Goal: Task Accomplishment & Management: Manage account settings

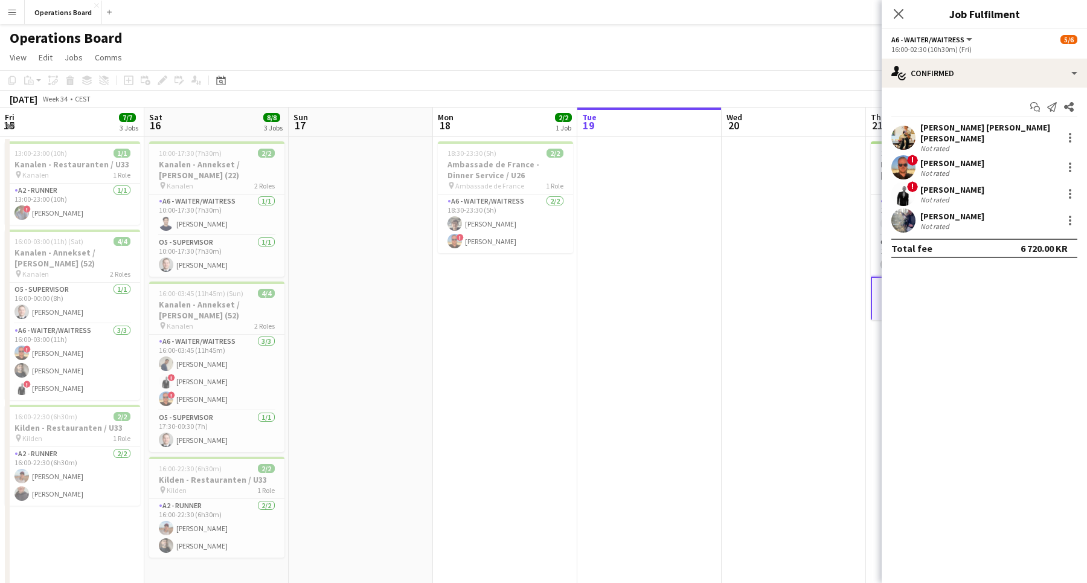
scroll to position [26, 0]
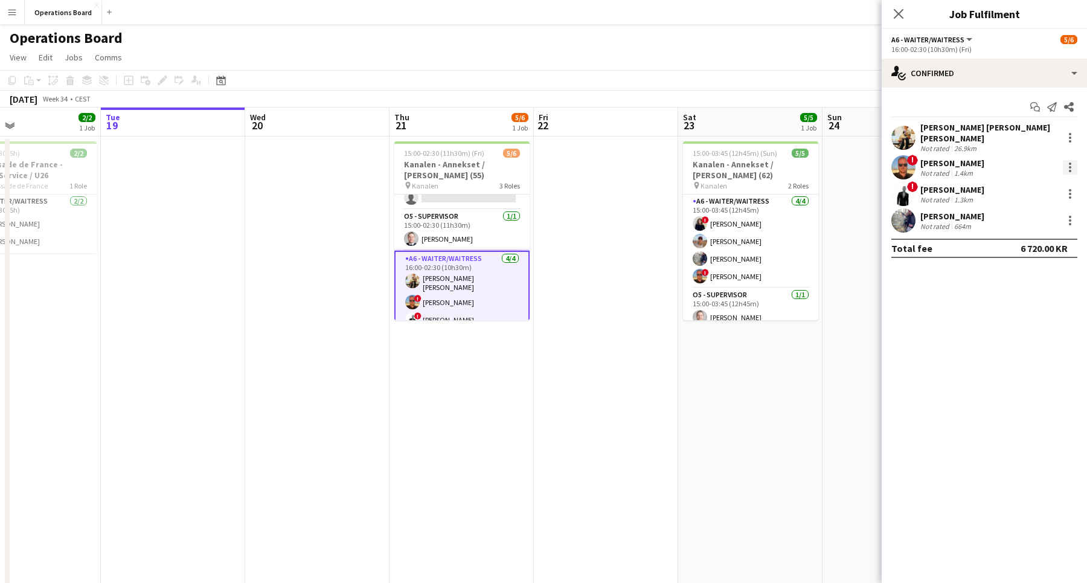
click at [1072, 160] on div at bounding box center [1069, 167] width 14 height 14
click at [1024, 291] on button "Remove" at bounding box center [1030, 298] width 94 height 29
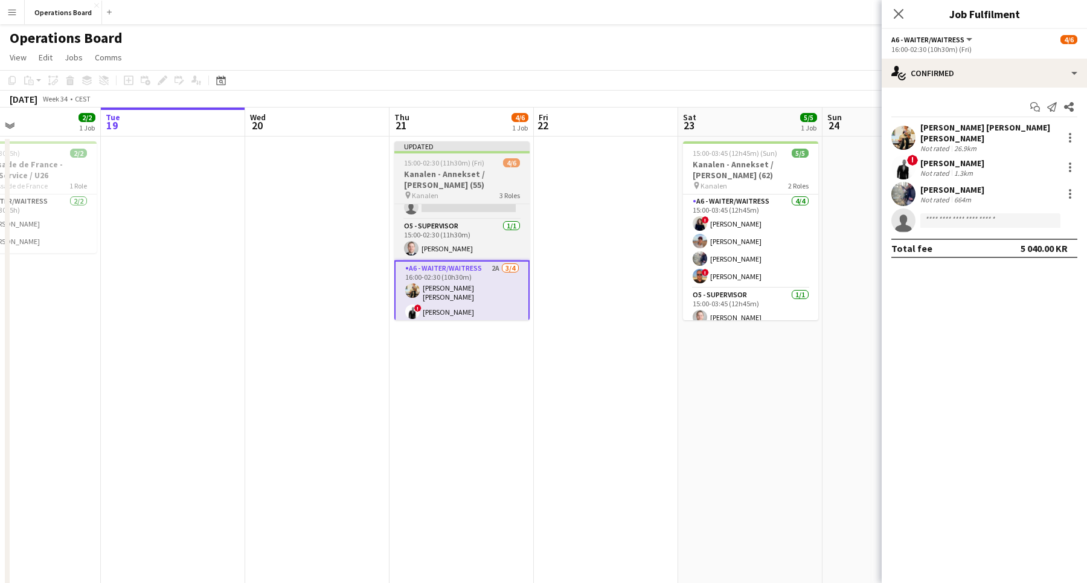
click at [483, 179] on h3 "Kanalen - Annekset / [PERSON_NAME] (55)" at bounding box center [461, 179] width 135 height 22
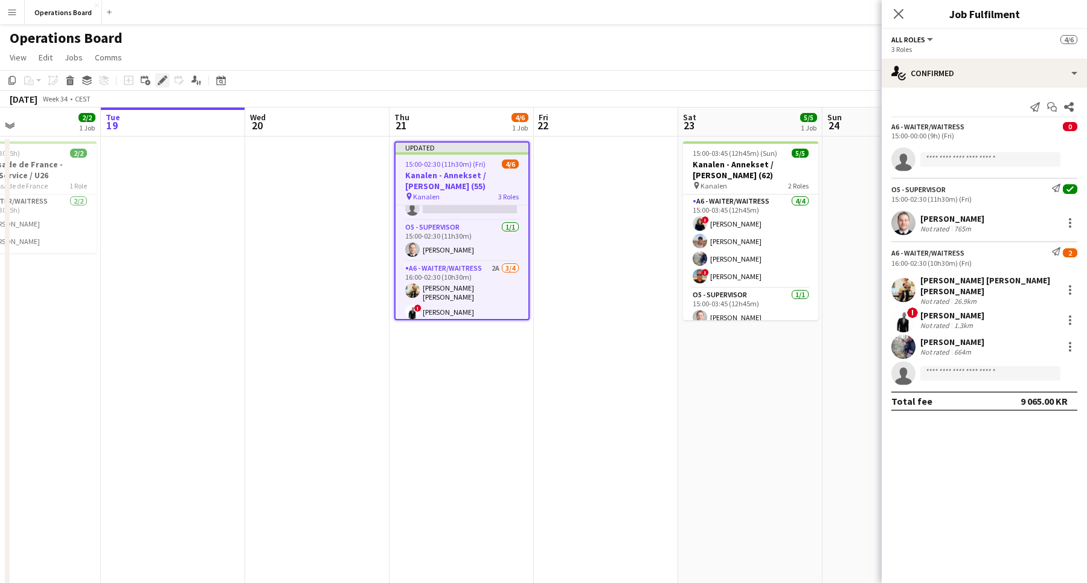
click at [156, 80] on div "Edit" at bounding box center [162, 80] width 14 height 14
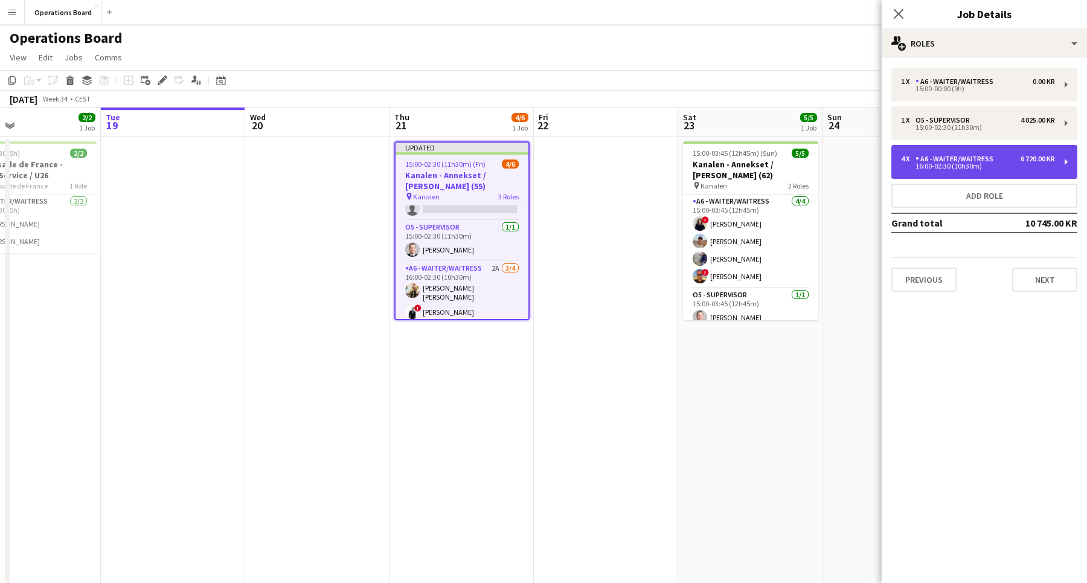
click at [914, 157] on div "4 x" at bounding box center [908, 159] width 14 height 8
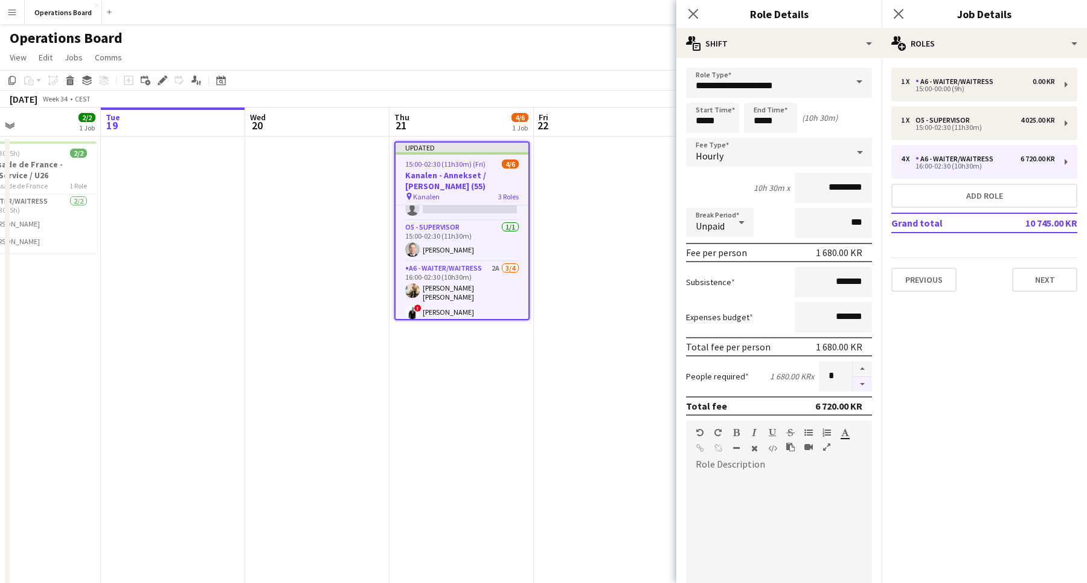
click at [864, 380] on button "button" at bounding box center [861, 384] width 19 height 15
type input "*"
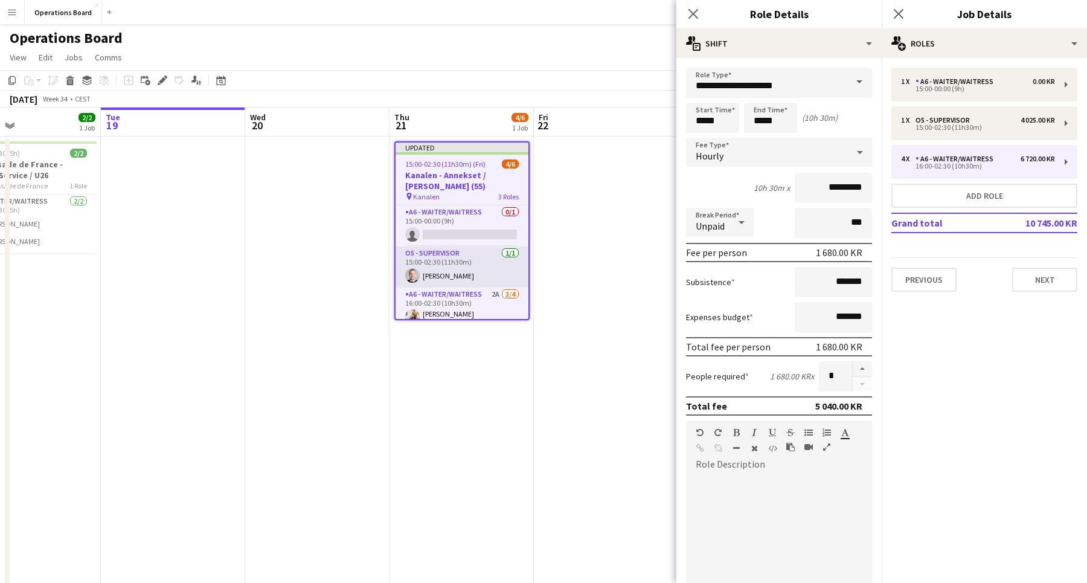
scroll to position [0, 0]
click at [461, 219] on app-card-role "A6 - WAITER/WAITRESS 0/1 15:00-00:00 (9h) single-neutral-actions" at bounding box center [461, 225] width 133 height 41
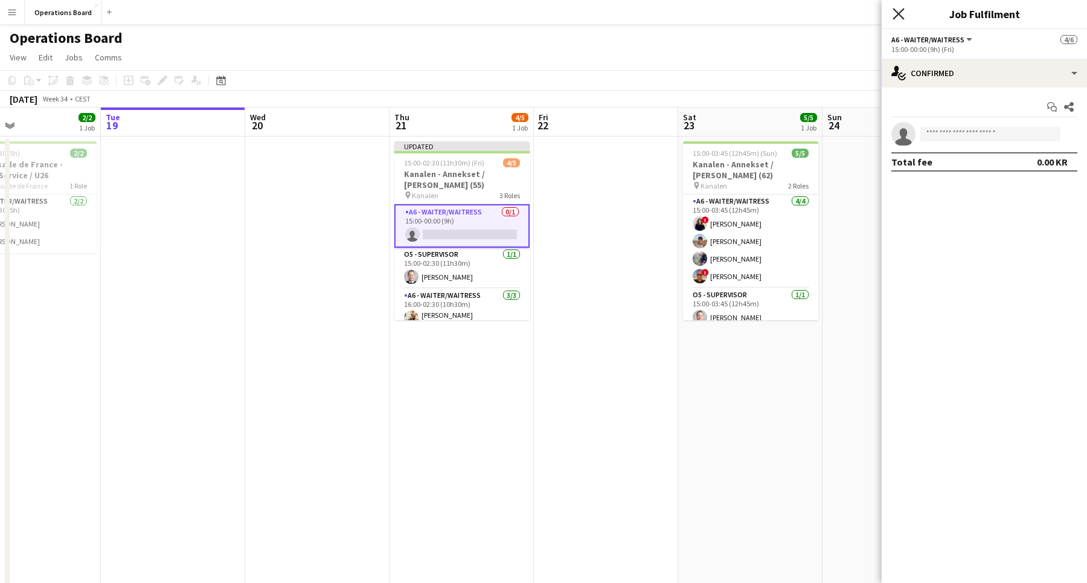
click at [898, 14] on icon at bounding box center [897, 13] width 11 height 11
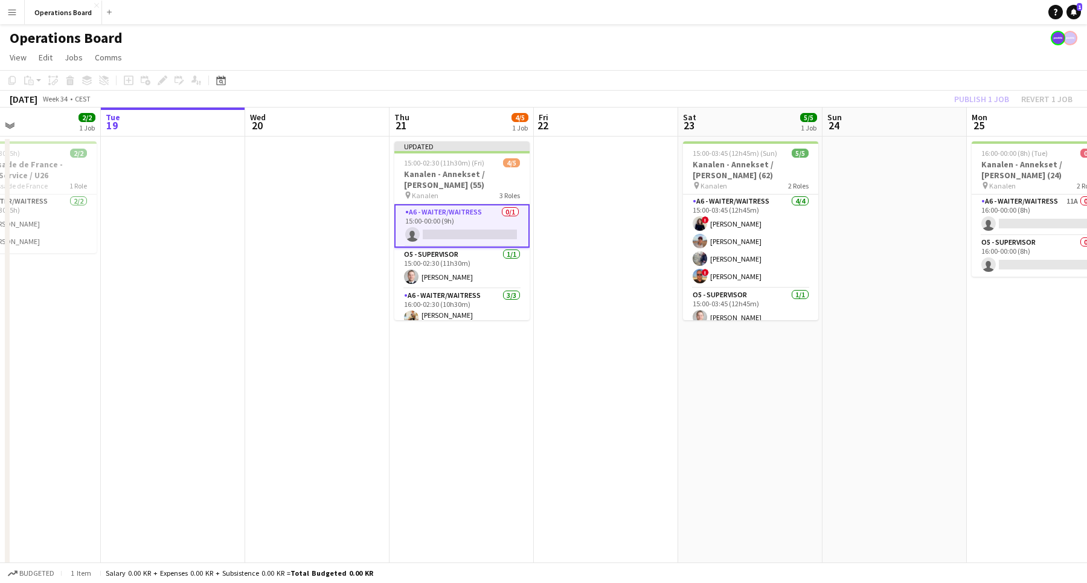
click at [958, 100] on div "Publish 1 job Revert 1 job" at bounding box center [1012, 99] width 147 height 16
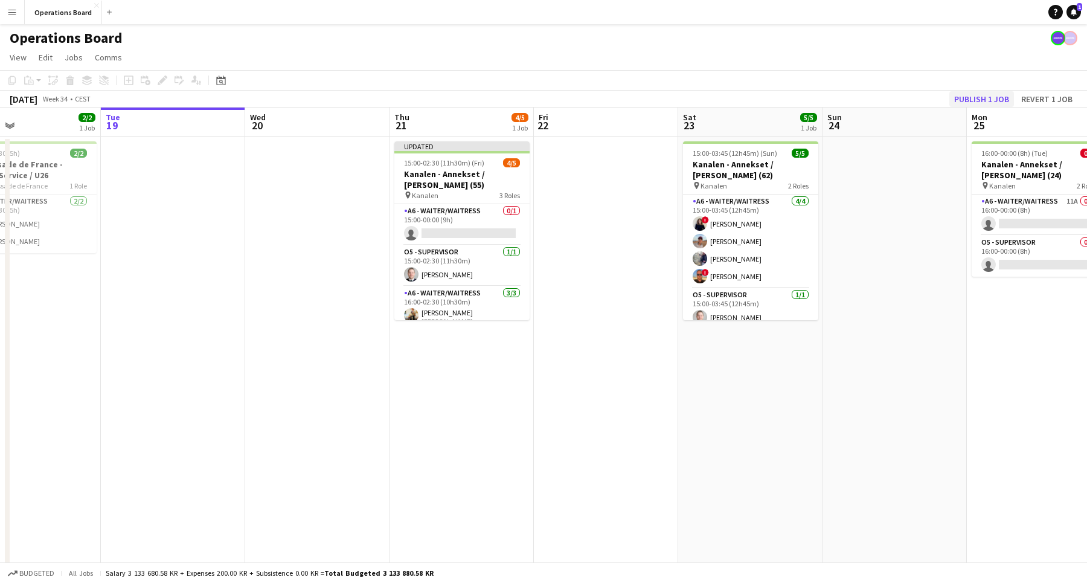
click at [966, 100] on button "Publish 1 job" at bounding box center [981, 99] width 65 height 16
click at [431, 219] on app-card-role "A6 - WAITER/WAITRESS 0/1 15:00-00:00 (9h) single-neutral-actions" at bounding box center [461, 224] width 135 height 41
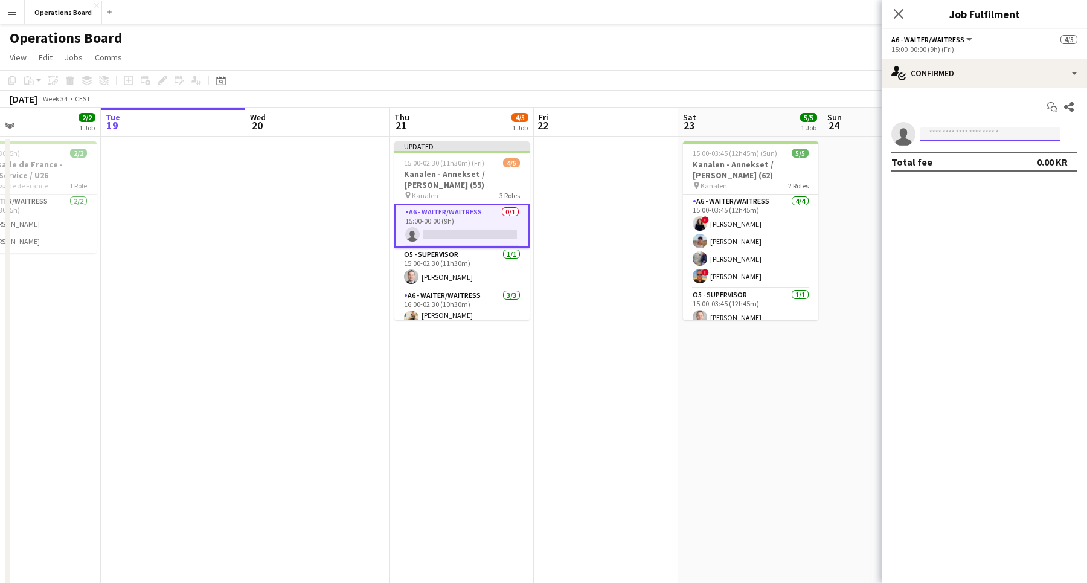
click at [939, 136] on input at bounding box center [990, 134] width 140 height 14
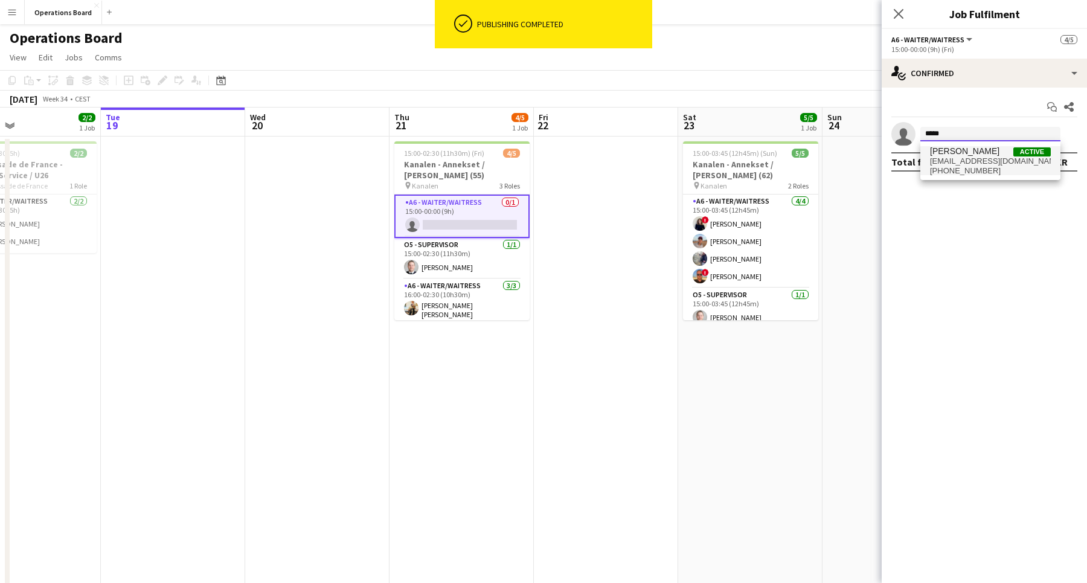
type input "*****"
click at [960, 152] on span "[PERSON_NAME]" at bounding box center [964, 151] width 69 height 10
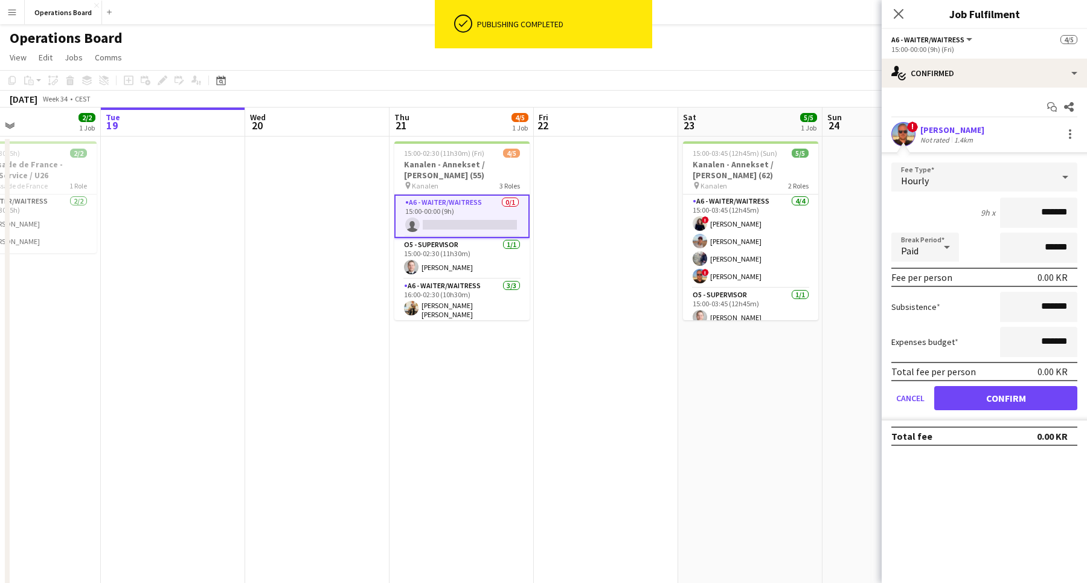
click at [969, 400] on button "Confirm" at bounding box center [1005, 398] width 143 height 24
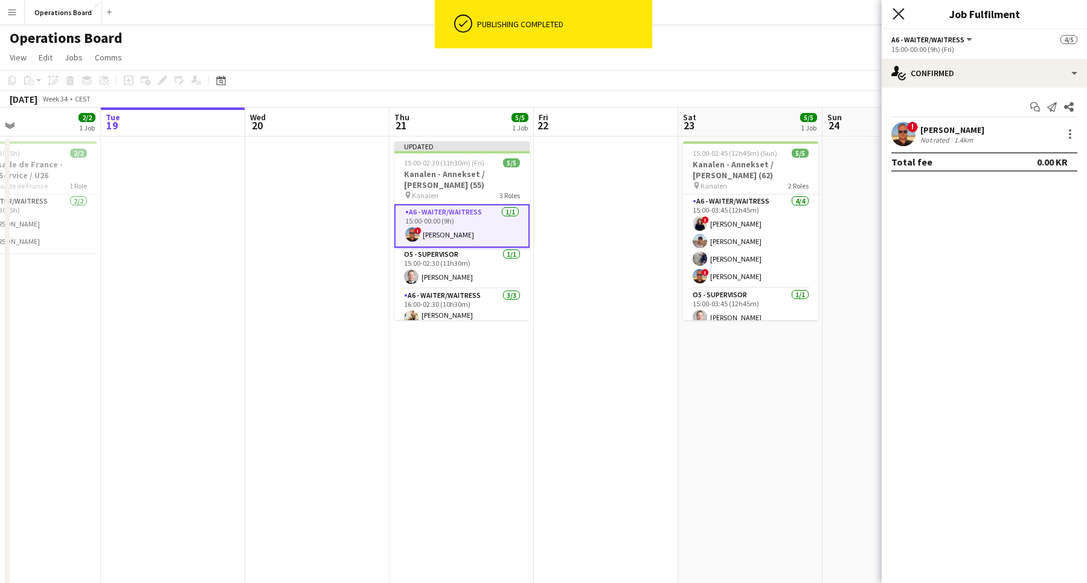
click at [898, 18] on icon "Close pop-in" at bounding box center [897, 13] width 11 height 11
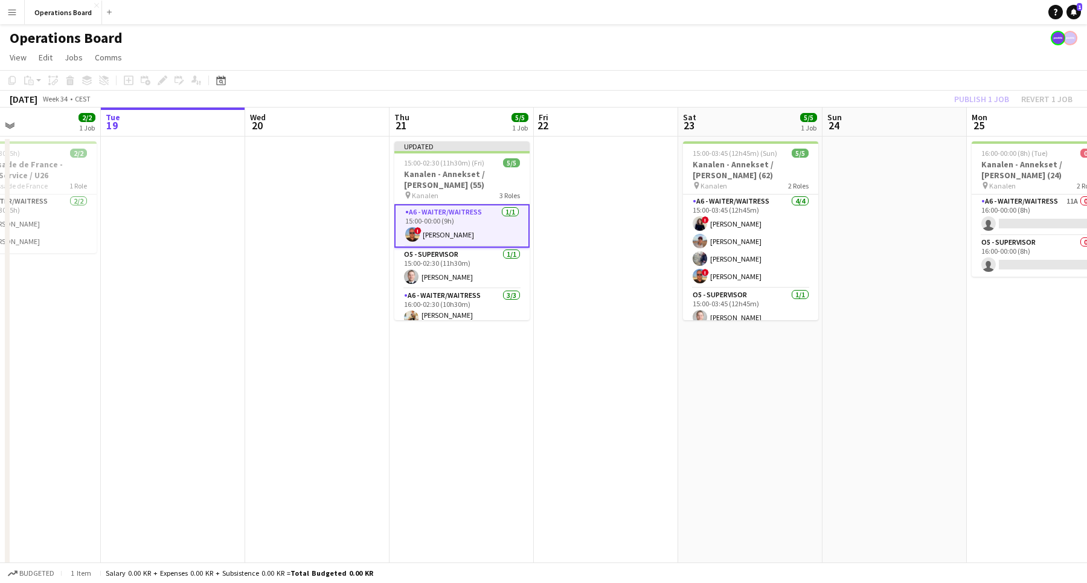
click at [953, 48] on app-page-menu "View Day view expanded Day view collapsed Month view Date picker Jump to [DATE]…" at bounding box center [543, 58] width 1087 height 23
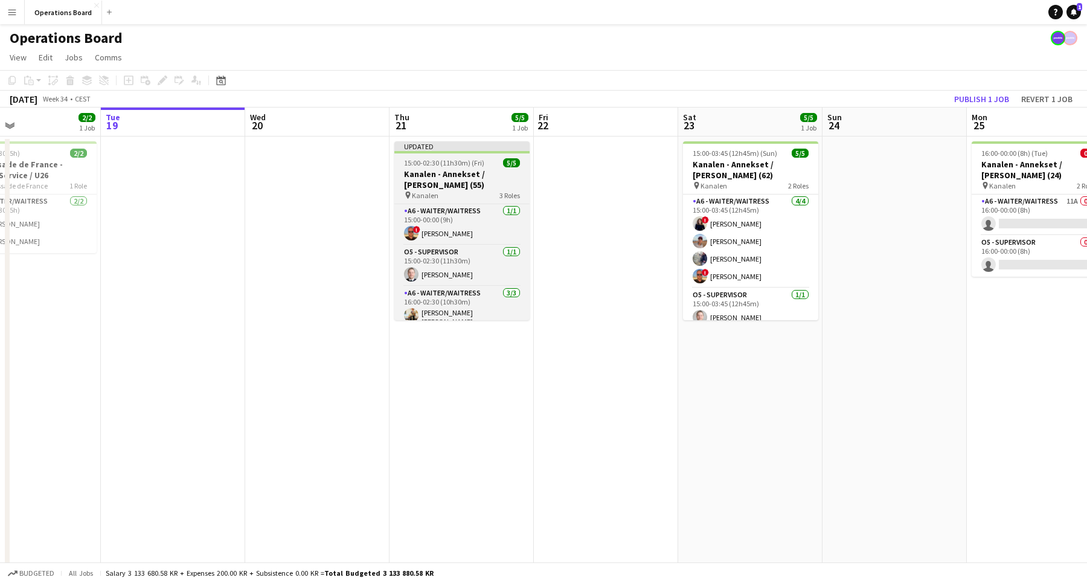
click at [474, 158] on app-job-card "Updated 15:00-02:30 (11h30m) (Fri) 5/5 Kanalen - Annekset / [PERSON_NAME] (55) …" at bounding box center [461, 230] width 135 height 179
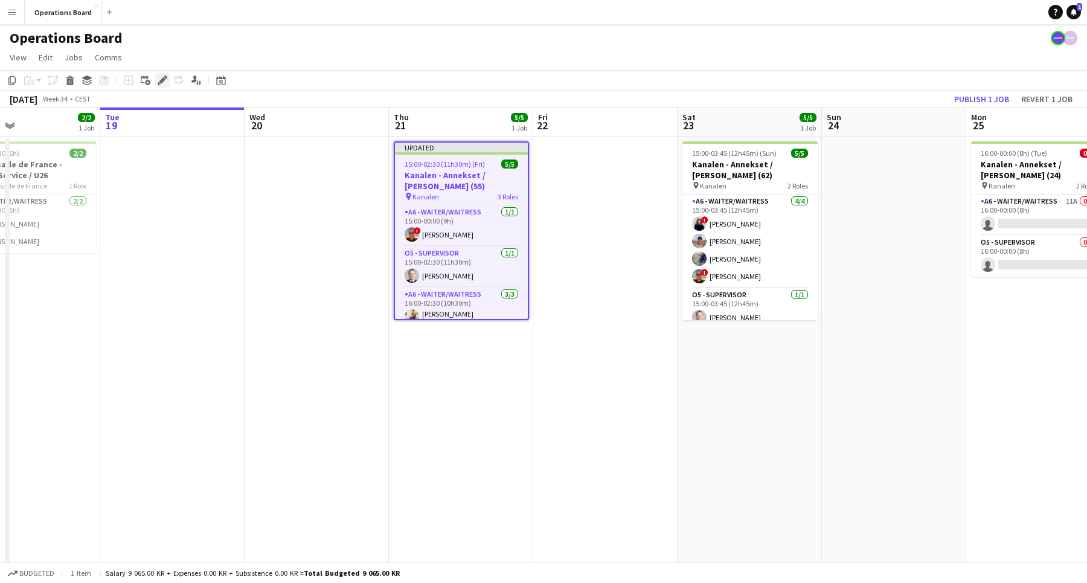
click at [164, 79] on icon at bounding box center [162, 80] width 7 height 7
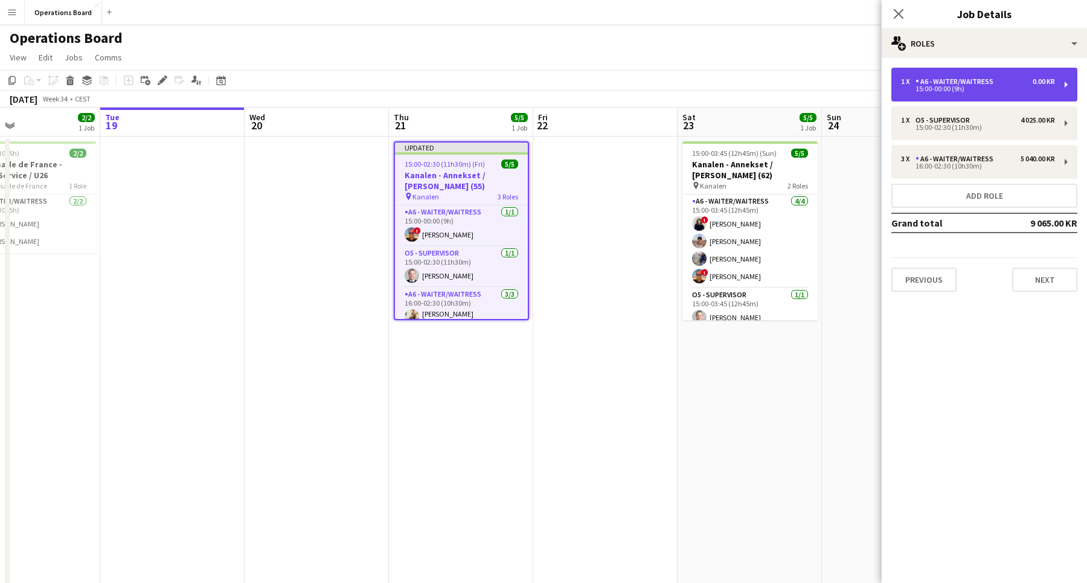
click at [922, 74] on div "1 x A6 - WAITER/WAITRESS 0.00 KR 15:00-00:00 (9h)" at bounding box center [984, 85] width 186 height 34
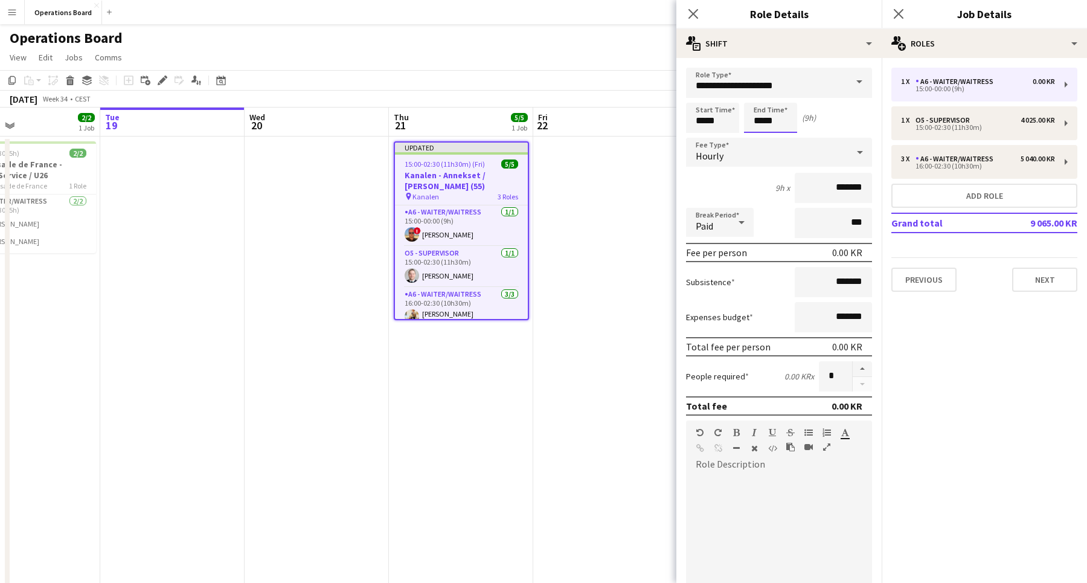
drag, startPoint x: 753, startPoint y: 121, endPoint x: 810, endPoint y: 121, distance: 56.1
click at [810, 121] on div "Start Time ***** End Time ***** (9h)" at bounding box center [779, 118] width 186 height 30
type input "*****"
click at [903, 9] on app-icon "Close pop-in" at bounding box center [899, 14] width 18 height 18
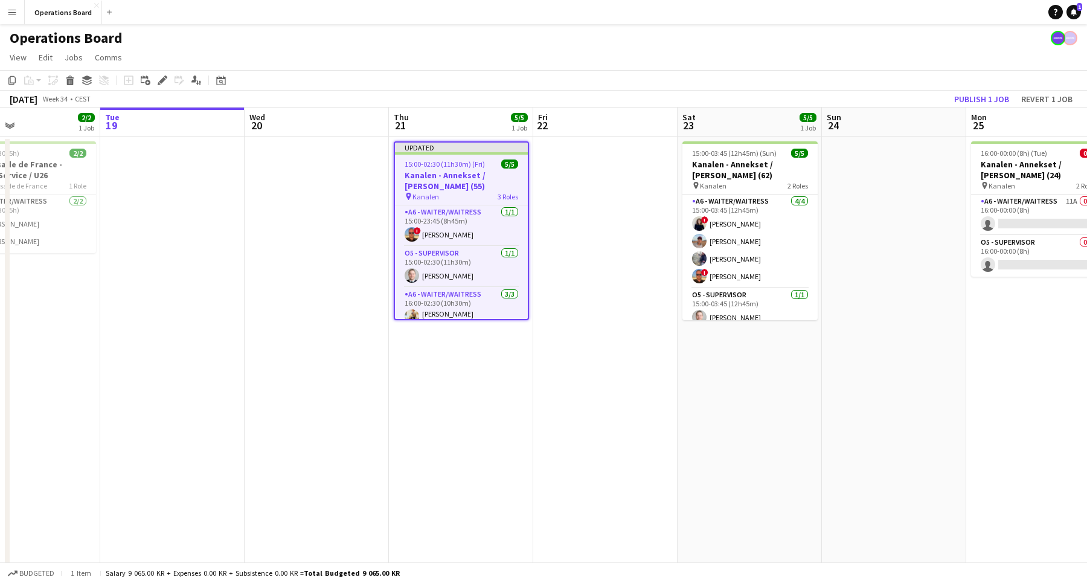
click at [954, 81] on app-toolbar "Copy Paste Paste Command V Paste with crew Command Shift V Paste linked Job [GE…" at bounding box center [543, 80] width 1087 height 21
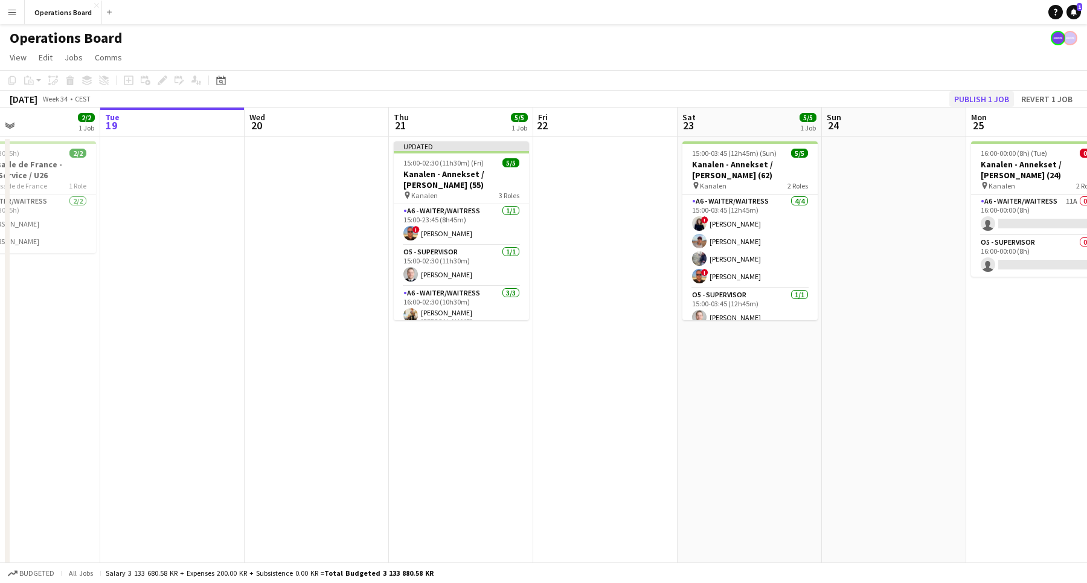
click at [960, 93] on button "Publish 1 job" at bounding box center [981, 99] width 65 height 16
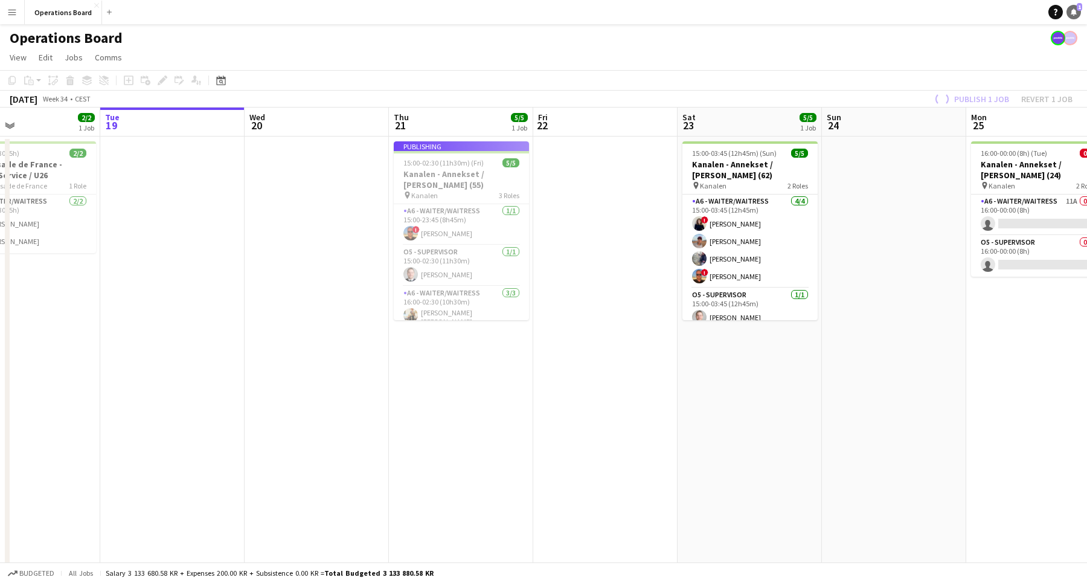
click at [1071, 11] on icon "Notifications" at bounding box center [1073, 11] width 7 height 7
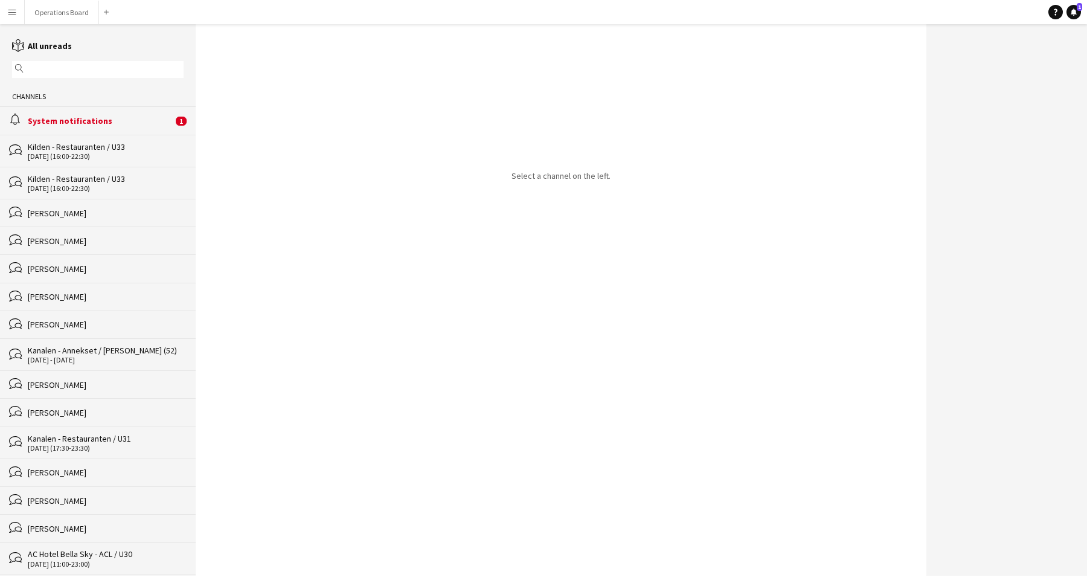
click at [144, 116] on div "System notifications" at bounding box center [100, 120] width 145 height 11
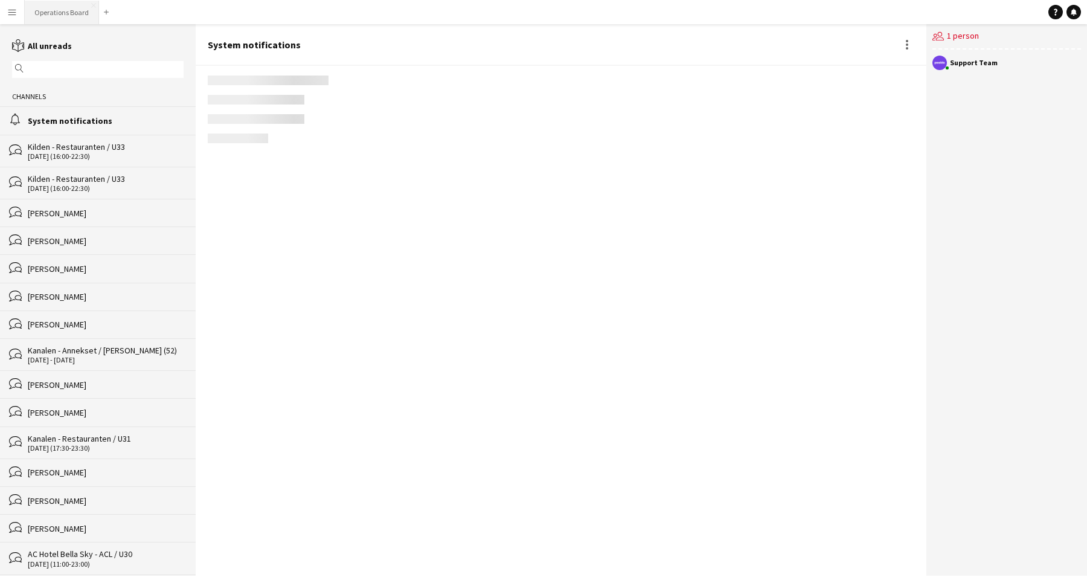
scroll to position [1646, 0]
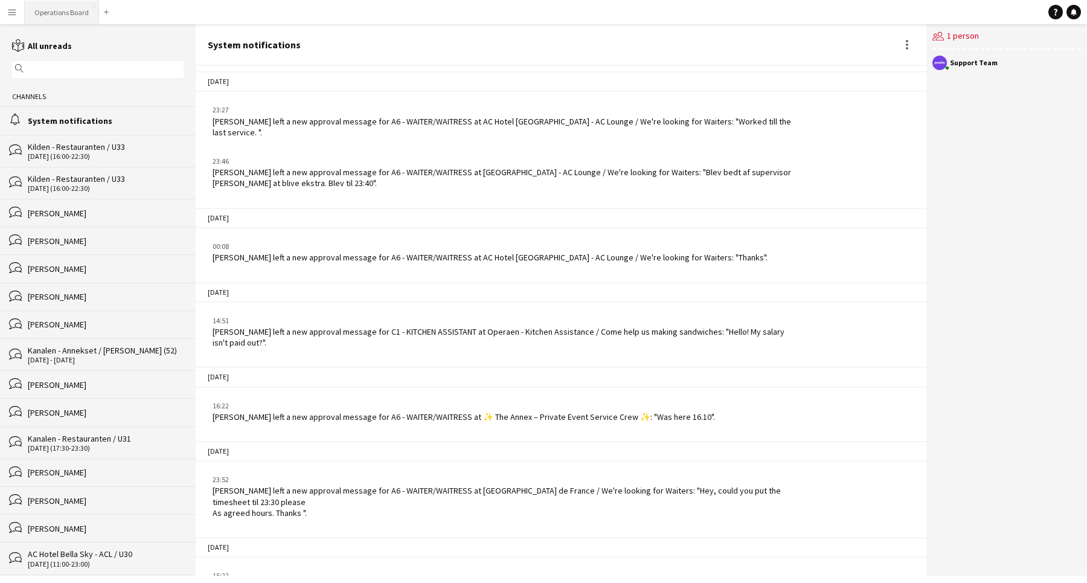
click at [62, 8] on button "Operations Board Close" at bounding box center [62, 13] width 74 height 24
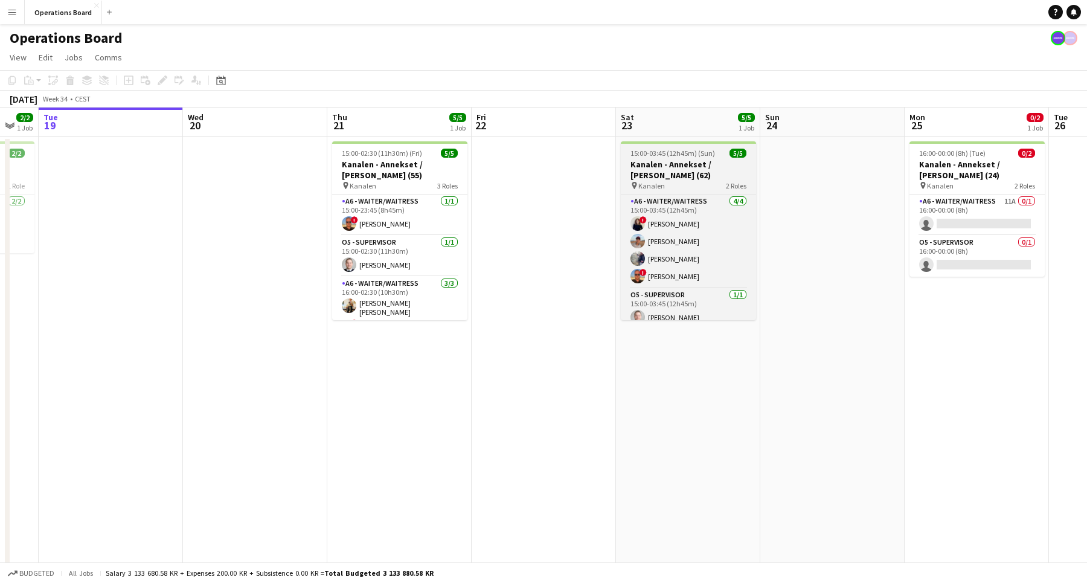
click at [685, 167] on h3 "Kanalen - Annekset / [PERSON_NAME] (62)" at bounding box center [688, 170] width 135 height 22
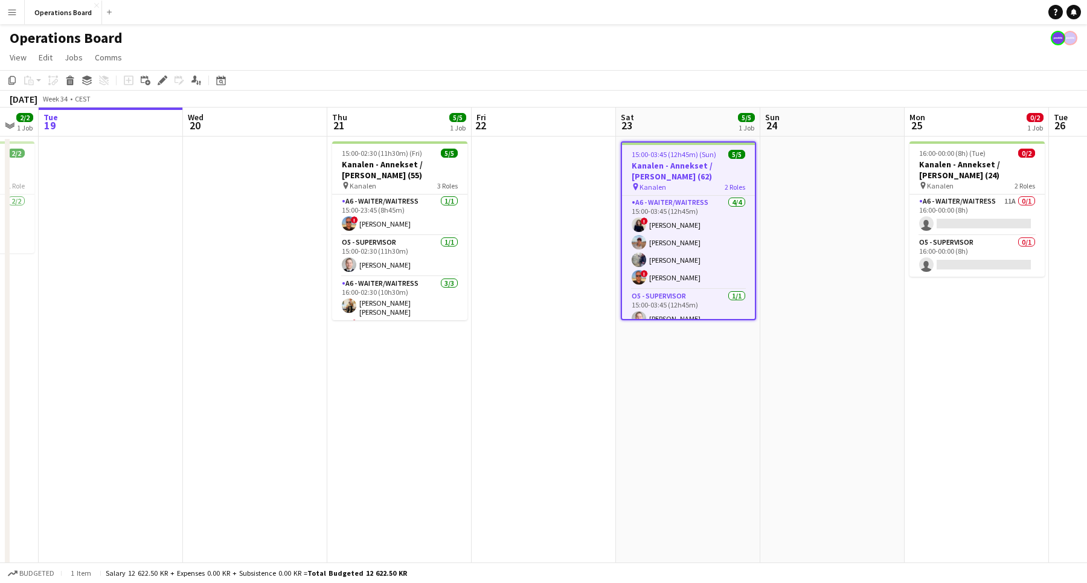
click at [171, 85] on div "Add job Add linked Job Edit Edit linked Job Applicants" at bounding box center [157, 80] width 92 height 14
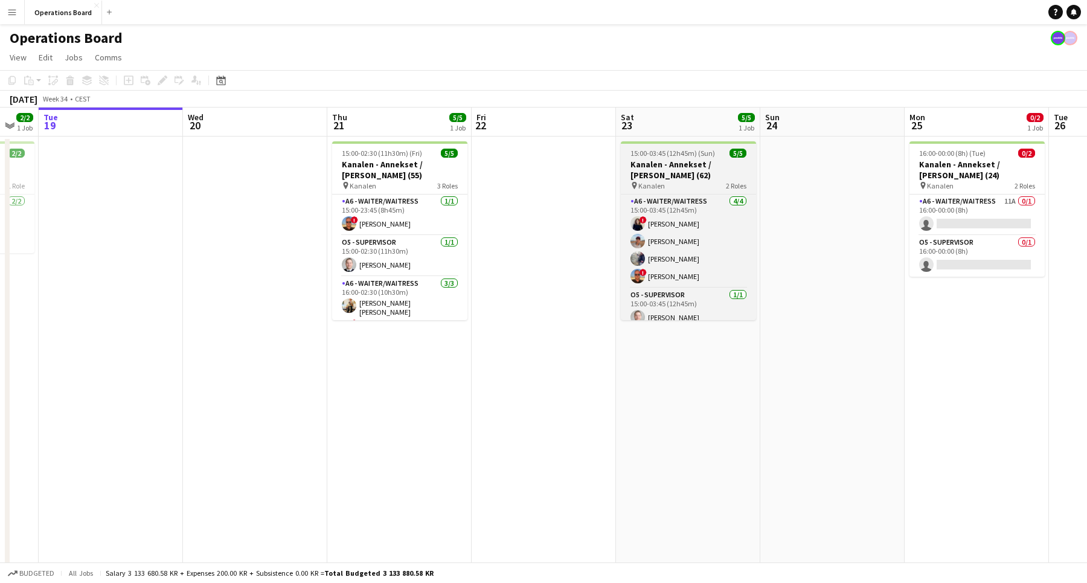
click at [645, 167] on h3 "Kanalen - Annekset / [PERSON_NAME] (62)" at bounding box center [688, 170] width 135 height 22
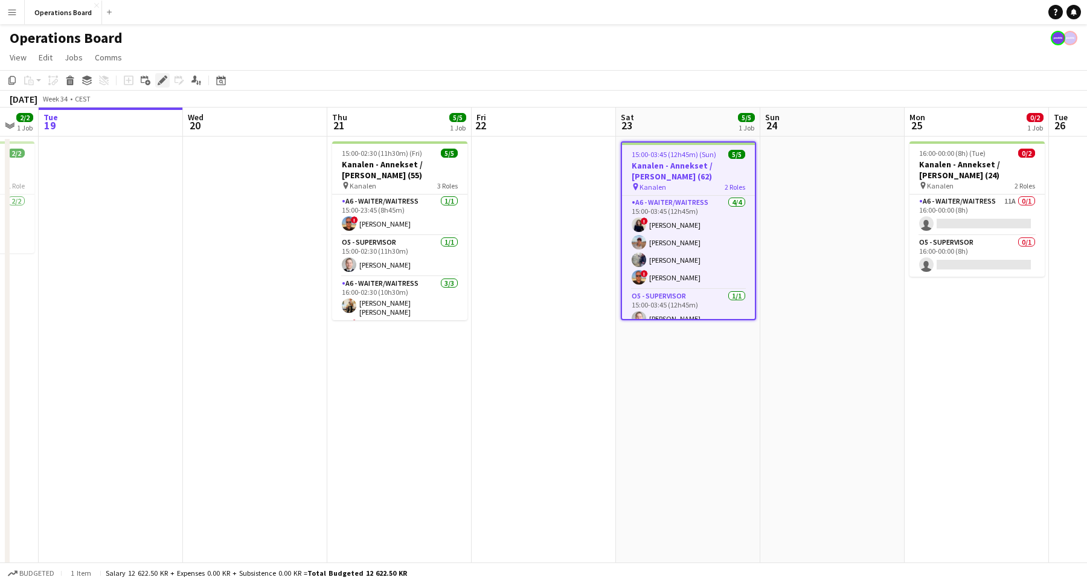
click at [160, 81] on icon at bounding box center [162, 80] width 7 height 7
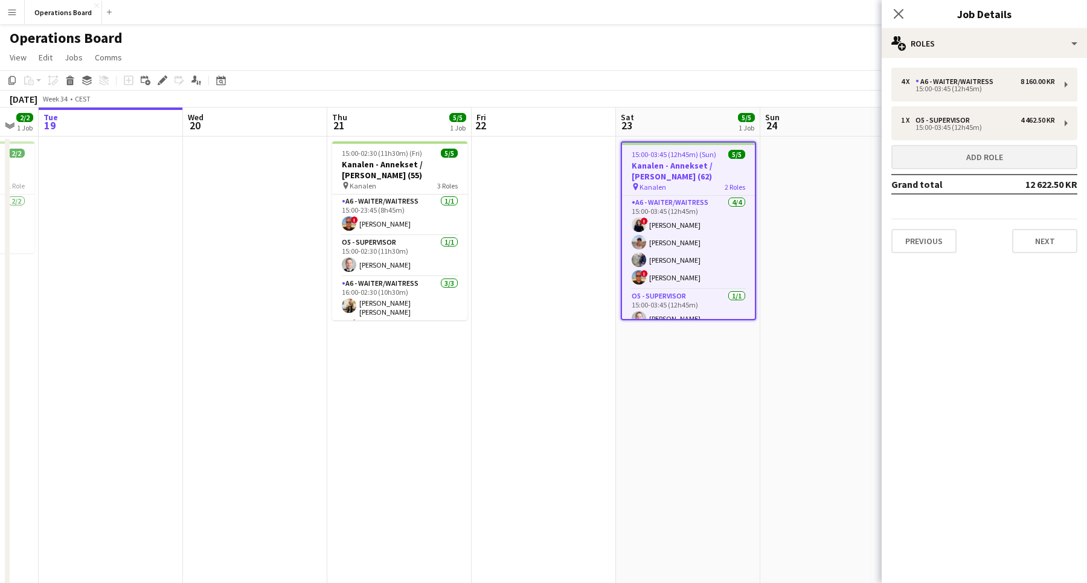
click at [935, 167] on button "Add role" at bounding box center [984, 157] width 186 height 24
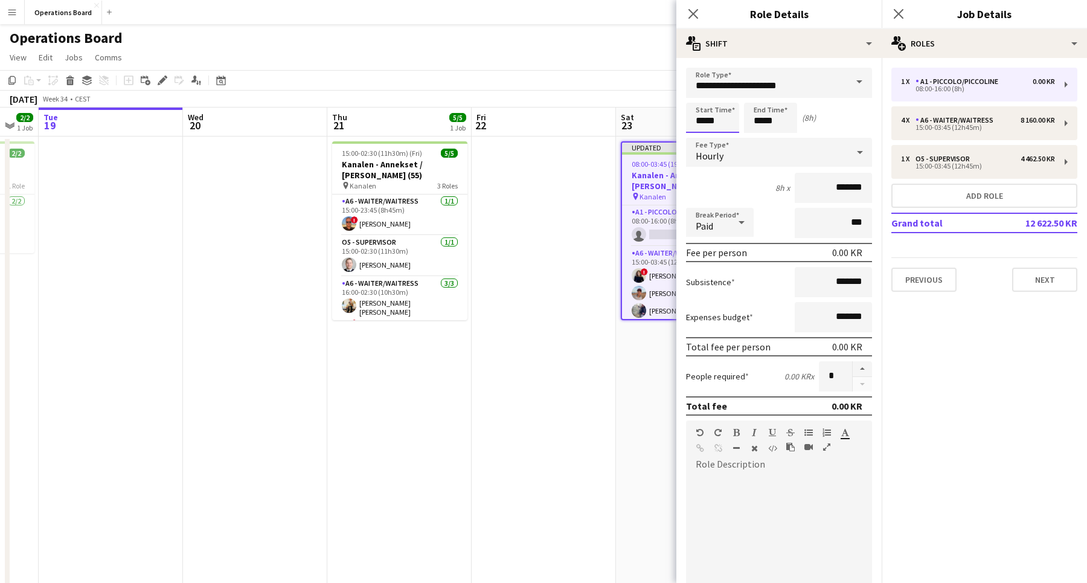
click at [715, 112] on input "*****" at bounding box center [712, 118] width 53 height 30
type input "*****"
click at [752, 74] on input "**********" at bounding box center [779, 83] width 186 height 30
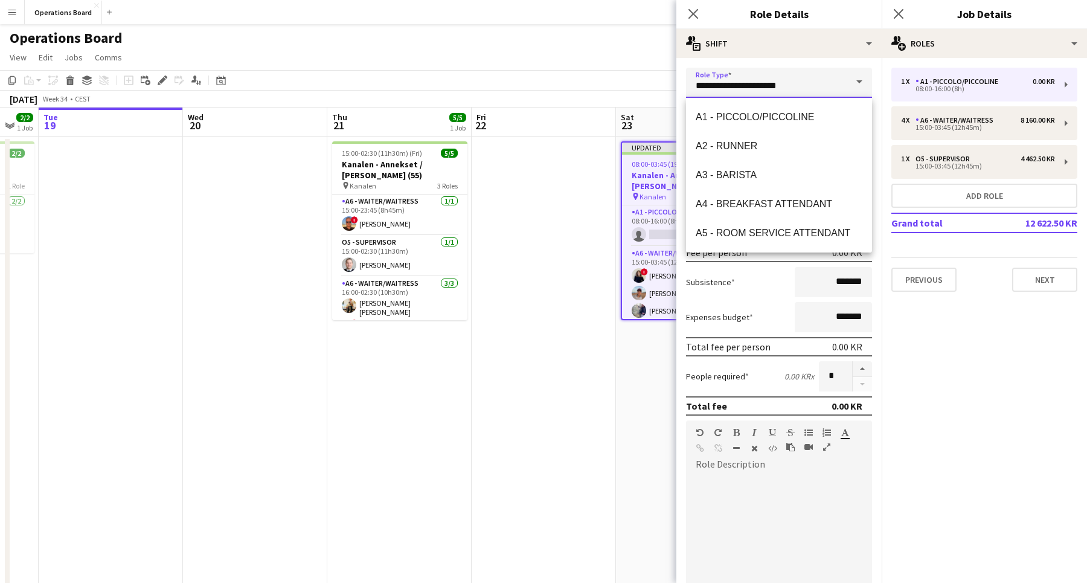
click at [752, 74] on input "**********" at bounding box center [779, 83] width 186 height 30
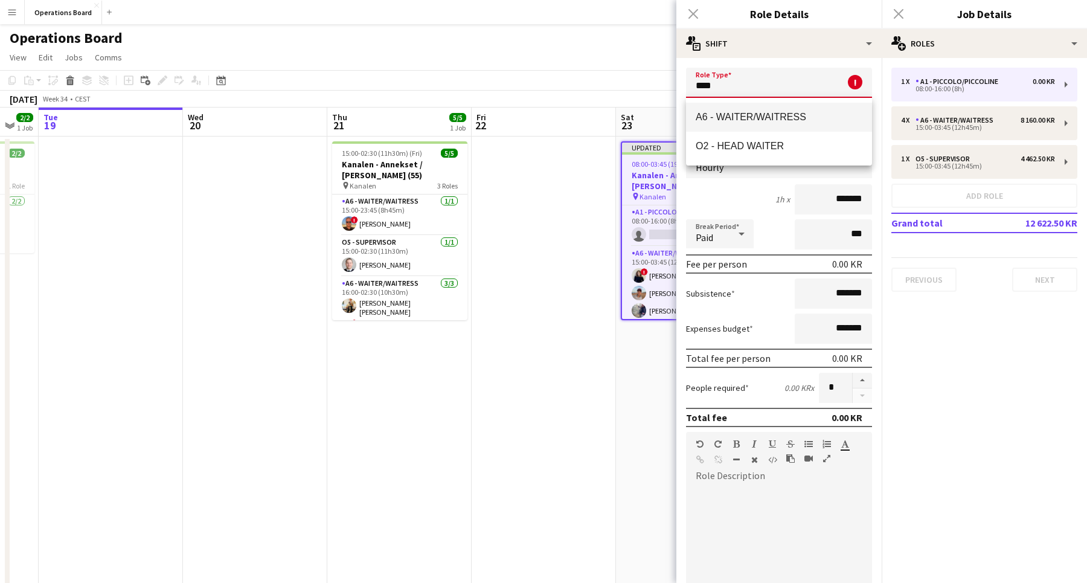
click at [758, 110] on mat-option "A6 - WAITER/WAITRESS" at bounding box center [779, 117] width 186 height 29
type input "**********"
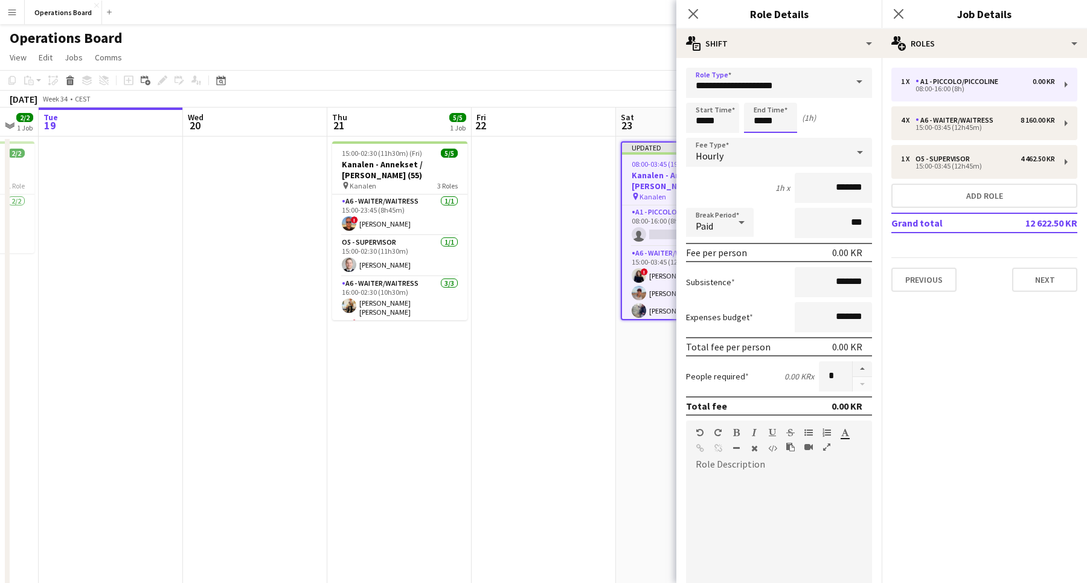
click at [755, 121] on input "*****" at bounding box center [770, 118] width 53 height 30
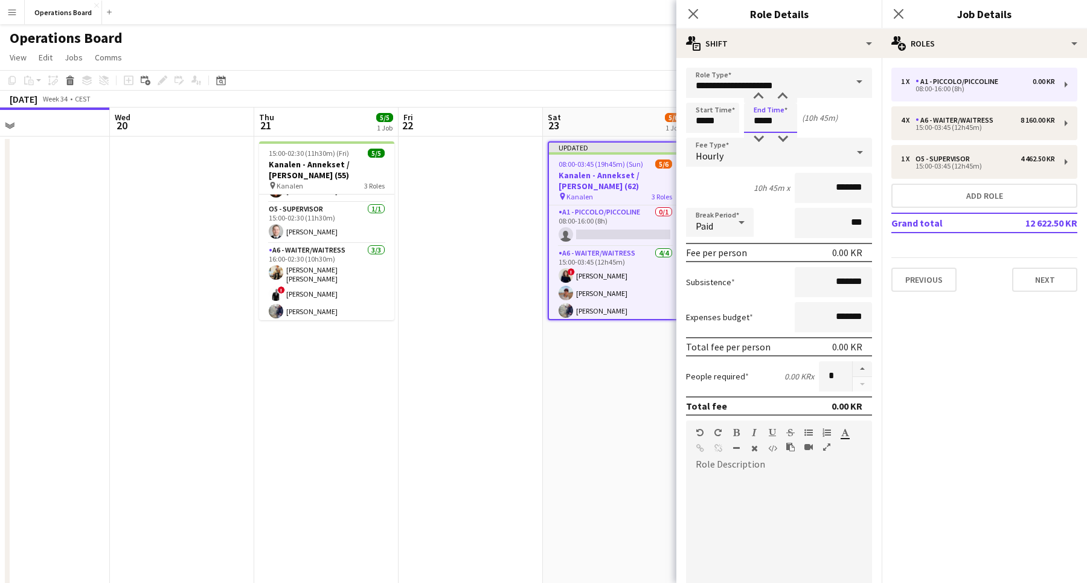
scroll to position [33, 0]
click at [776, 118] on input "*****" at bounding box center [770, 118] width 53 height 30
type input "*****"
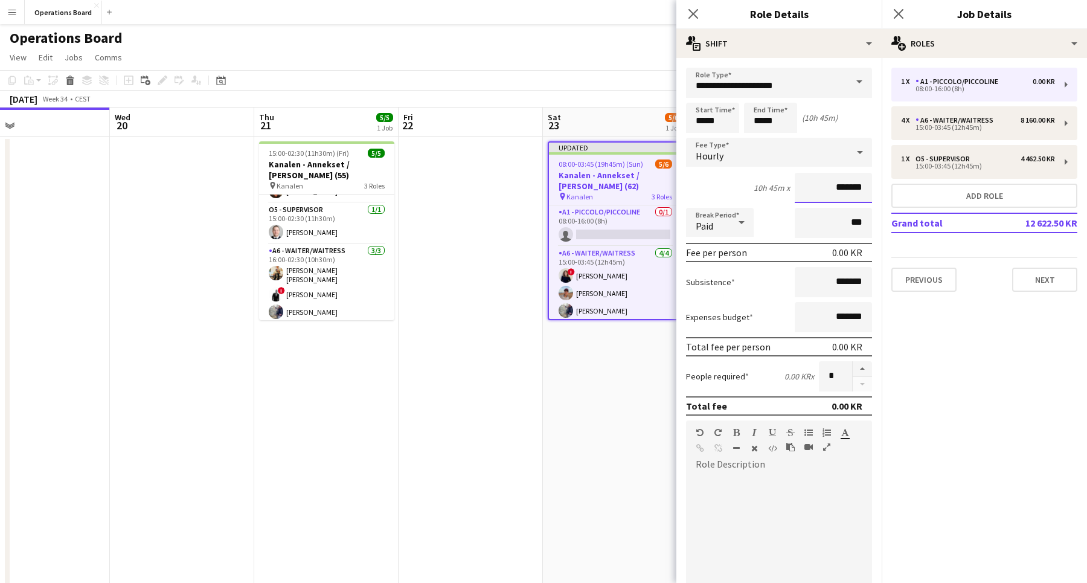
click at [842, 181] on input "*******" at bounding box center [832, 188] width 77 height 30
type input "******"
click at [730, 226] on div at bounding box center [741, 222] width 24 height 24
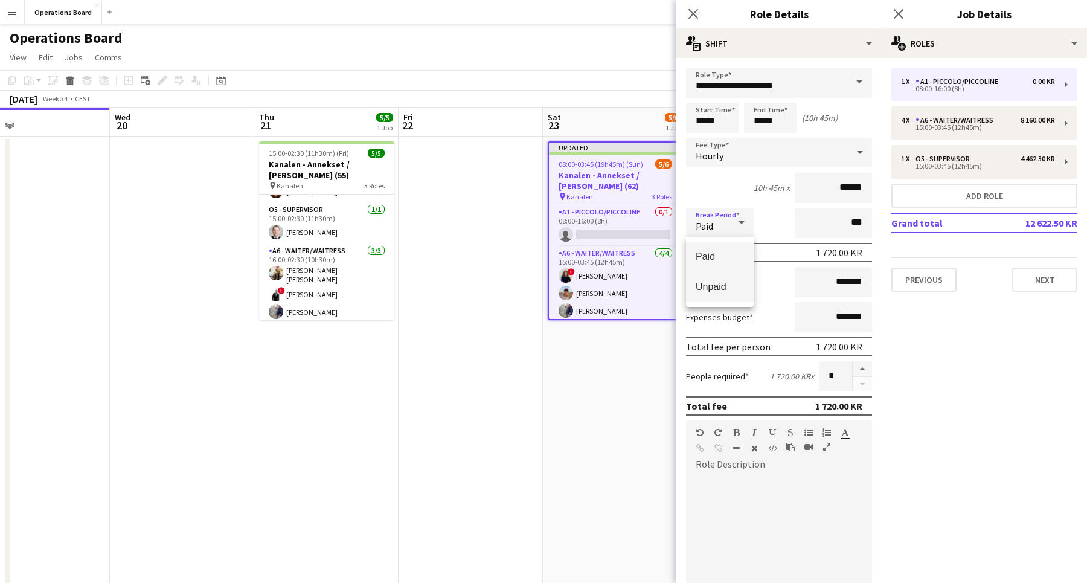
click at [711, 287] on span "Unpaid" at bounding box center [719, 286] width 48 height 11
click at [900, 14] on icon "Close pop-in" at bounding box center [897, 13] width 11 height 11
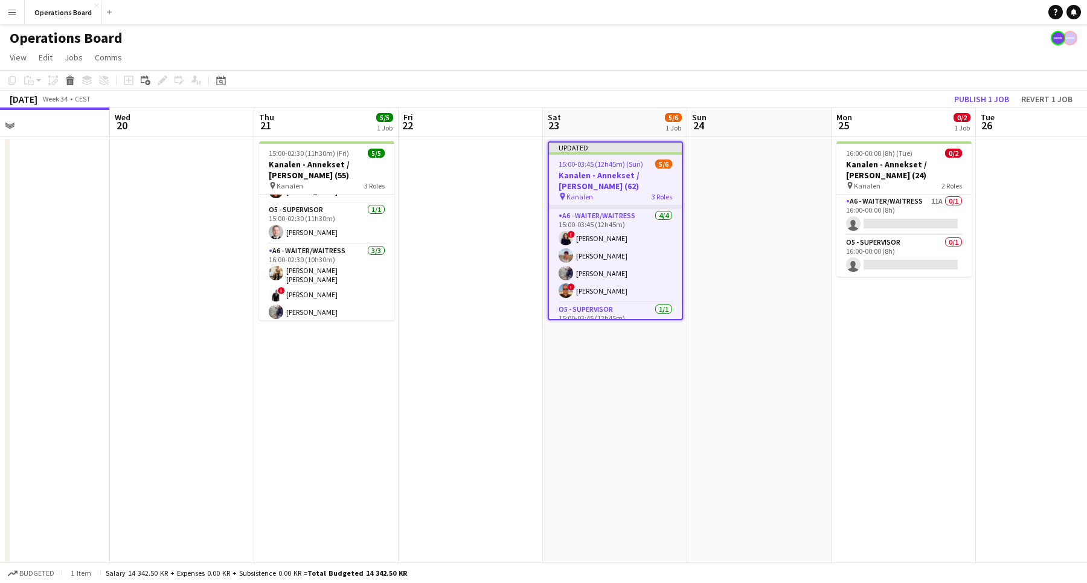
scroll to position [56, 0]
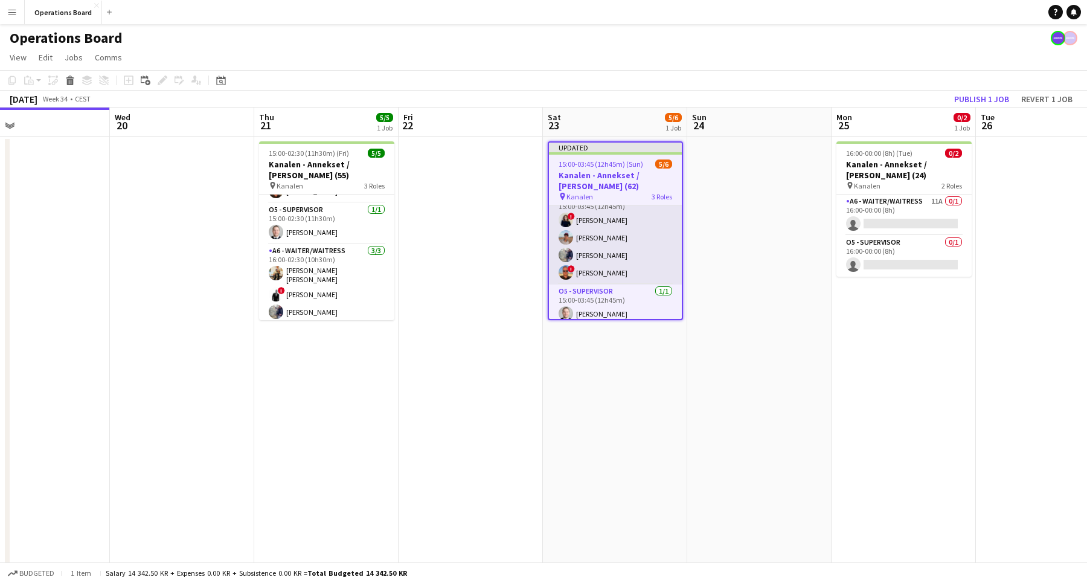
click at [610, 267] on app-card-role "A6 - WAITER/WAITRESS [DATE] 15:00-03:45 (12h45m) ! Ugne Kisieliute [PERSON_NAME…" at bounding box center [615, 238] width 133 height 94
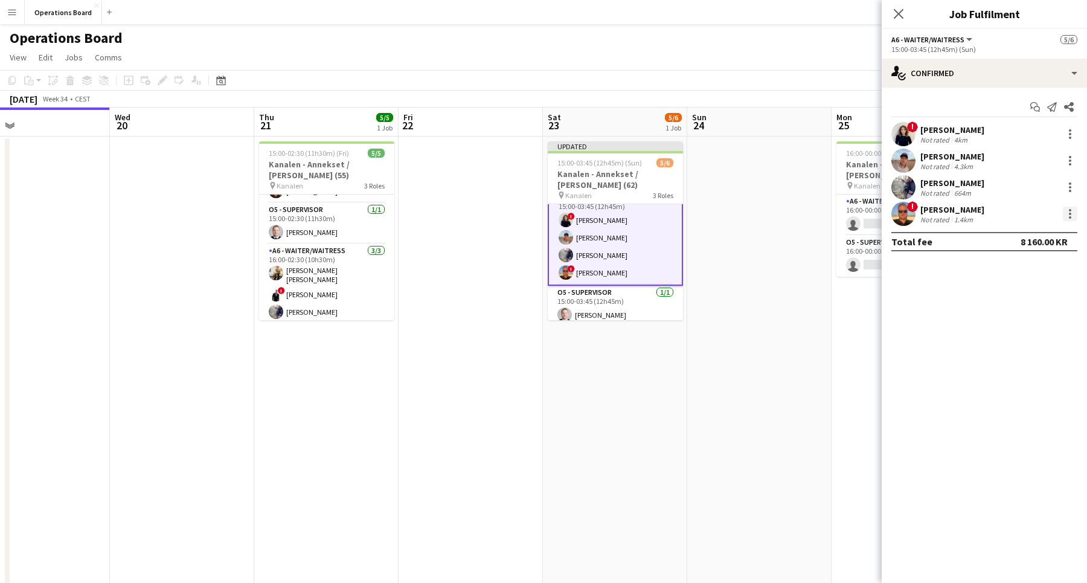
click at [1070, 216] on div at bounding box center [1069, 213] width 14 height 14
click at [1012, 359] on button "Remove" at bounding box center [1030, 351] width 94 height 29
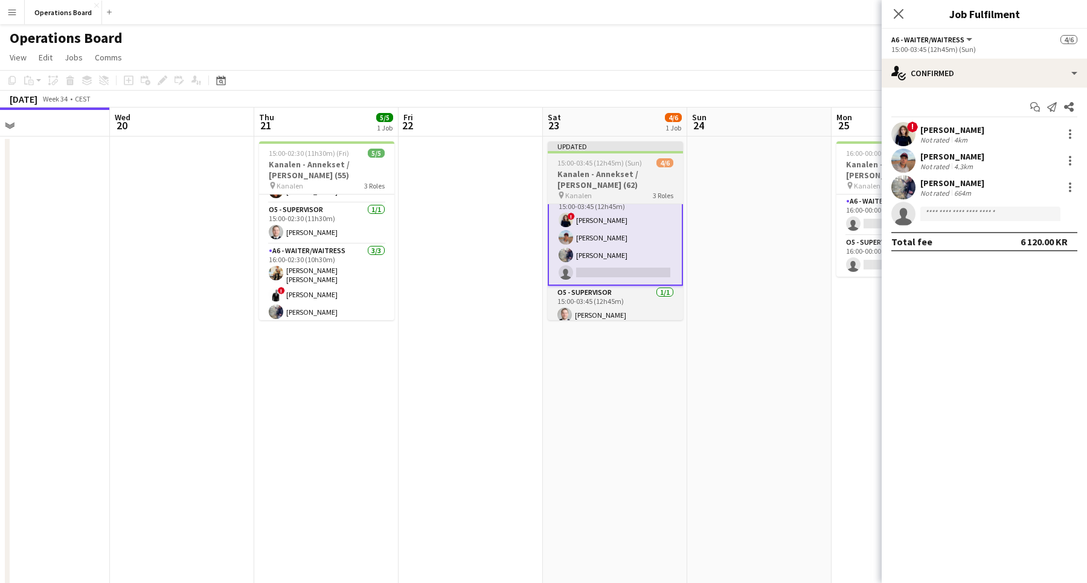
click at [631, 170] on h3 "Kanalen - Annekset / [PERSON_NAME] (62)" at bounding box center [615, 179] width 135 height 22
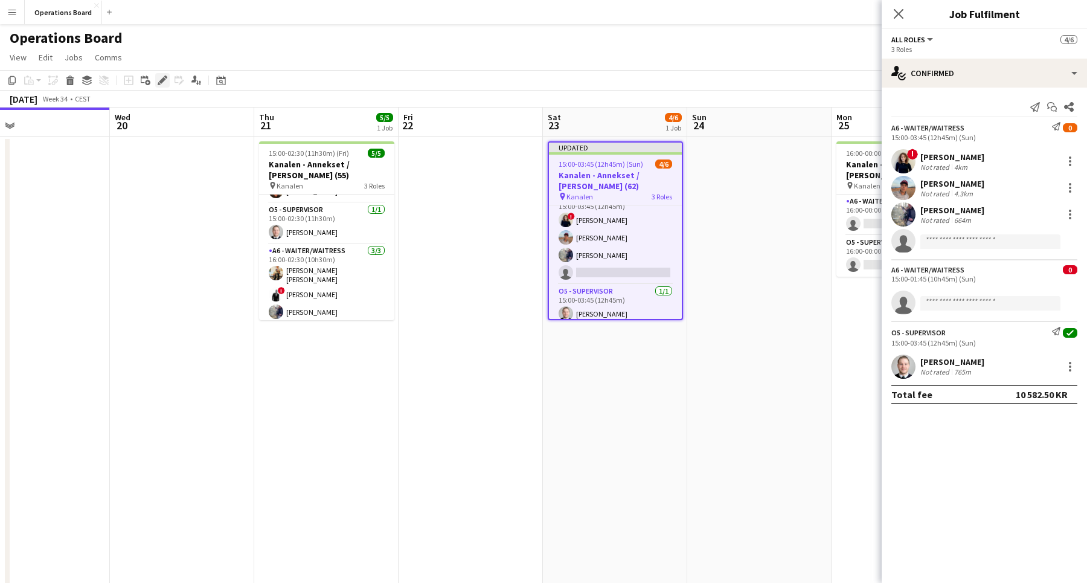
click at [164, 79] on icon at bounding box center [162, 80] width 7 height 7
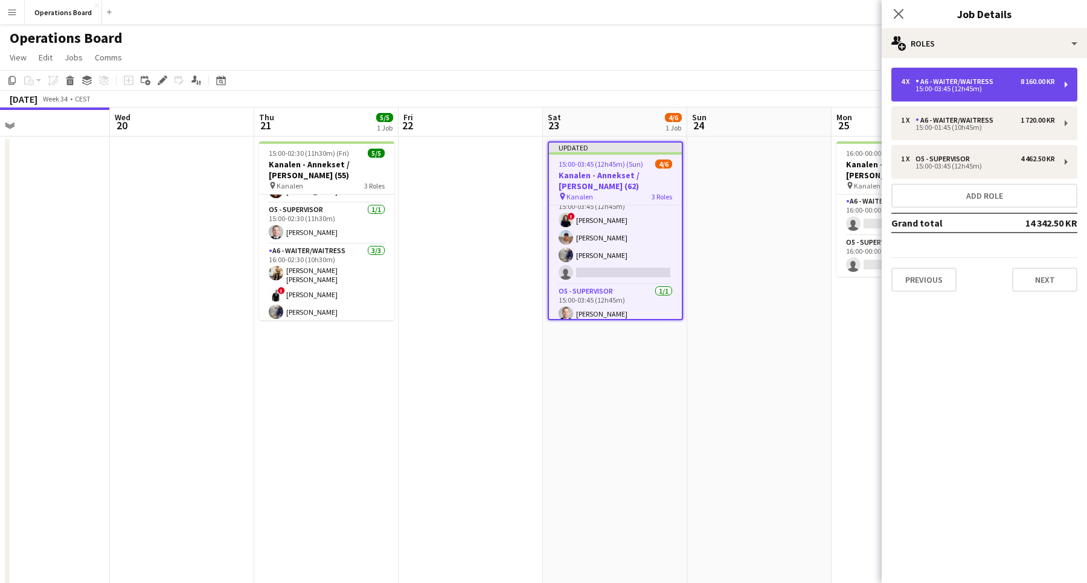
click at [916, 81] on div "A6 - WAITER/WAITRESS" at bounding box center [956, 81] width 83 height 8
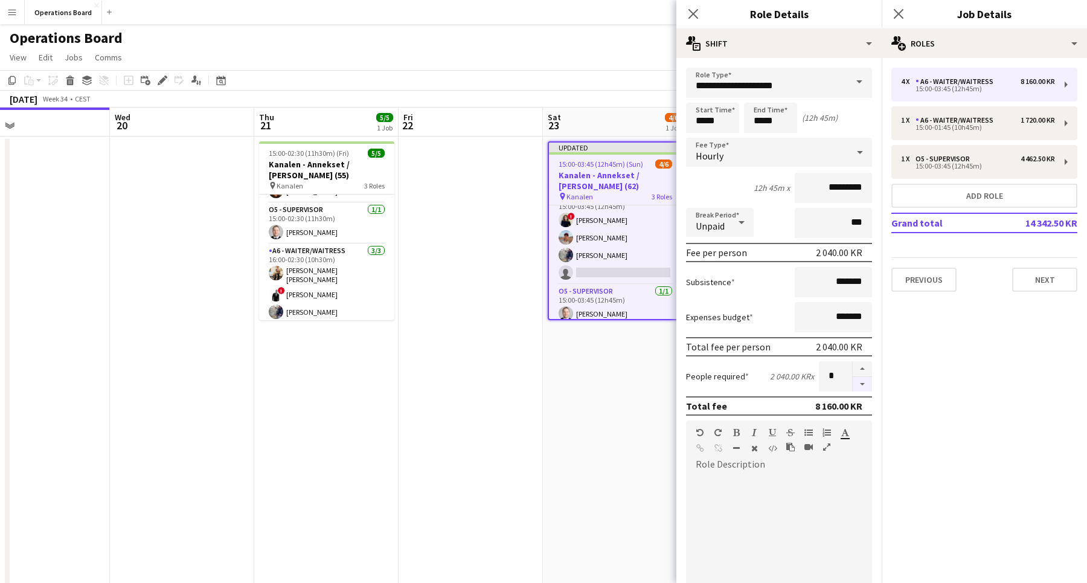
click at [858, 380] on button "button" at bounding box center [861, 384] width 19 height 15
type input "*"
click at [898, 13] on icon at bounding box center [897, 13] width 11 height 11
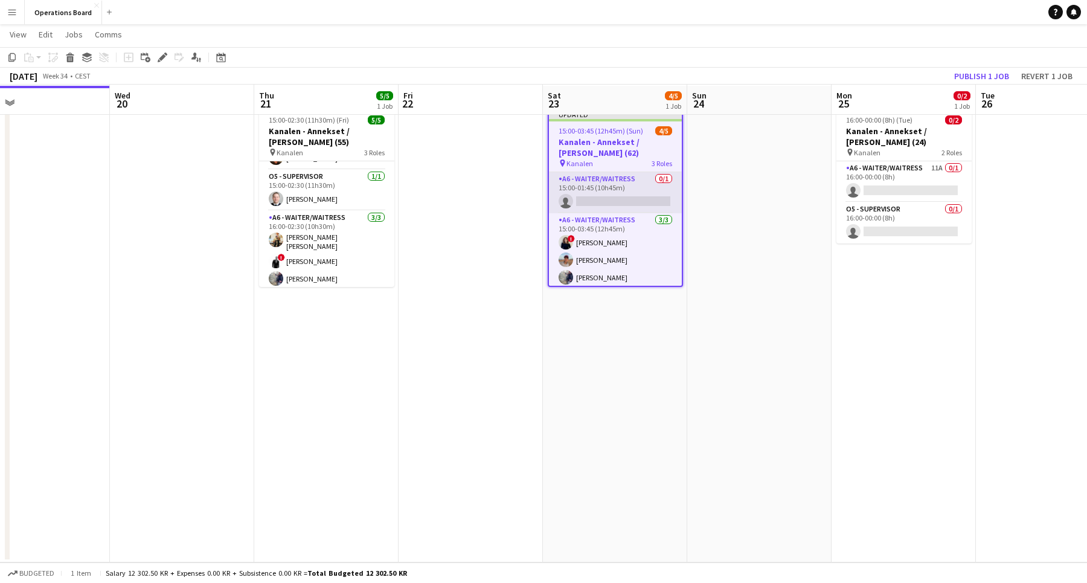
scroll to position [0, 0]
click at [628, 195] on app-card-role "A6 - WAITER/WAITRESS 0/1 15:00-01:45 (10h45m) single-neutral-actions" at bounding box center [615, 192] width 133 height 41
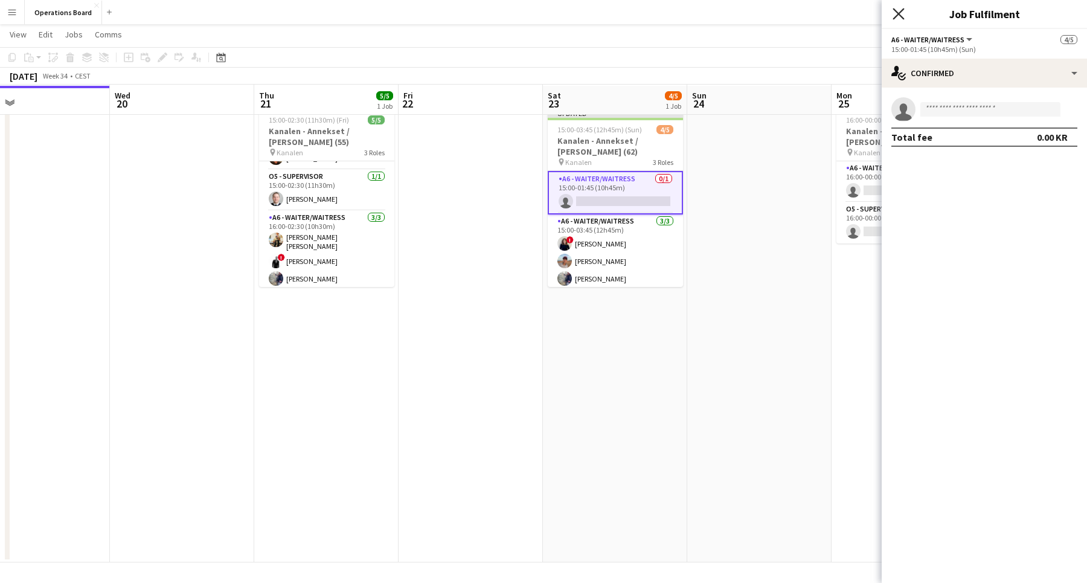
click at [896, 11] on icon at bounding box center [897, 13] width 11 height 11
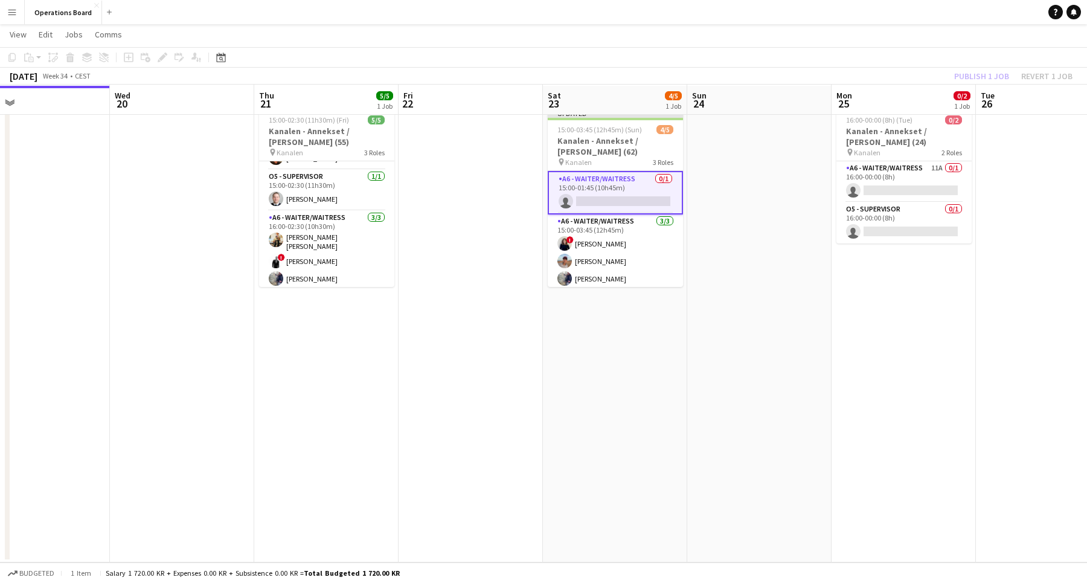
click at [950, 65] on app-toolbar "Copy Paste Paste Command V Paste with crew Command Shift V Paste linked Job [GE…" at bounding box center [543, 57] width 1087 height 21
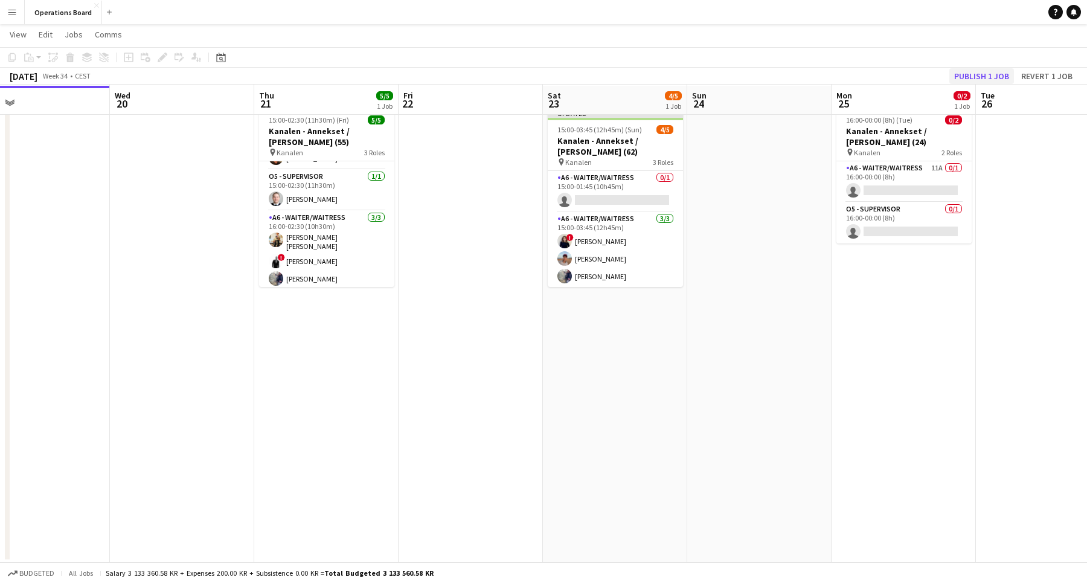
click at [960, 73] on button "Publish 1 job" at bounding box center [981, 76] width 65 height 16
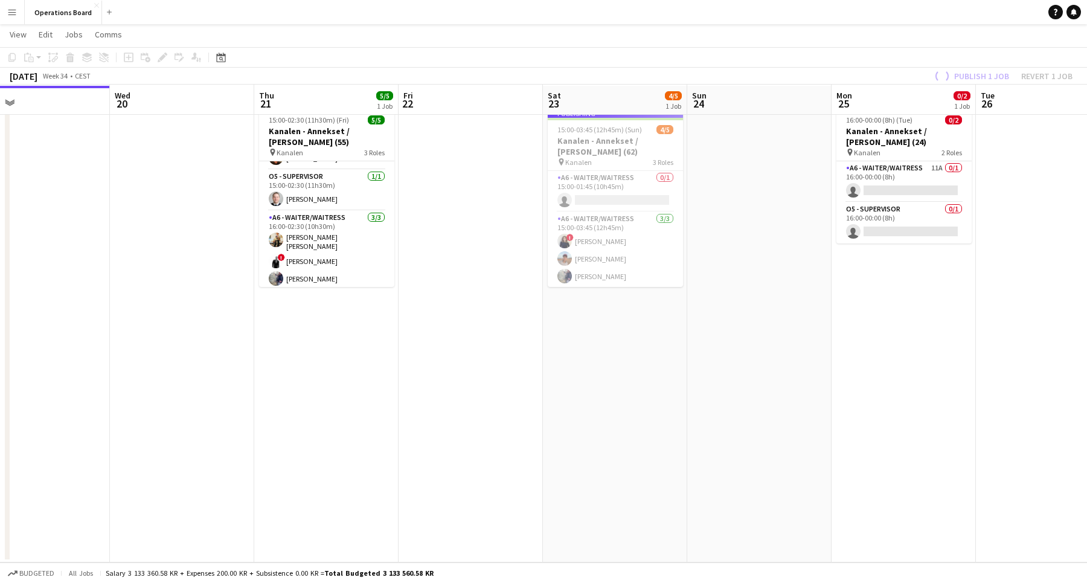
click at [622, 190] on app-job-card "Publishing 15:00-03:45 (12h45m) (Sun) 4/5 Kanalen - Annekset / [PERSON_NAME] (6…" at bounding box center [615, 197] width 135 height 179
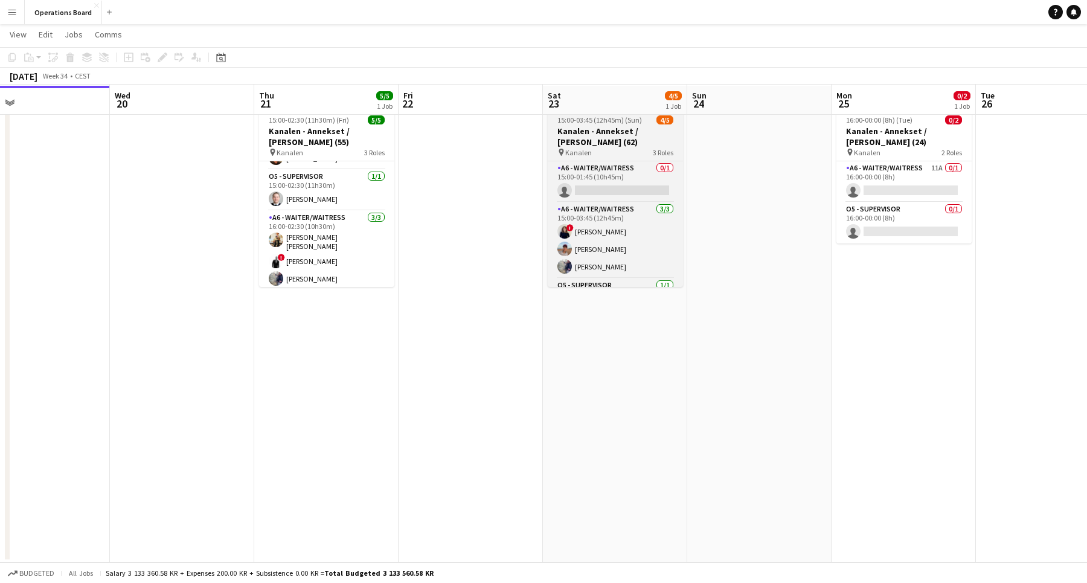
click at [610, 190] on app-job-card "15:00-03:45 (12h45m) (Sun) 4/5 Kanalen - Annekset / [PERSON_NAME] (62) pin Kana…" at bounding box center [615, 197] width 135 height 179
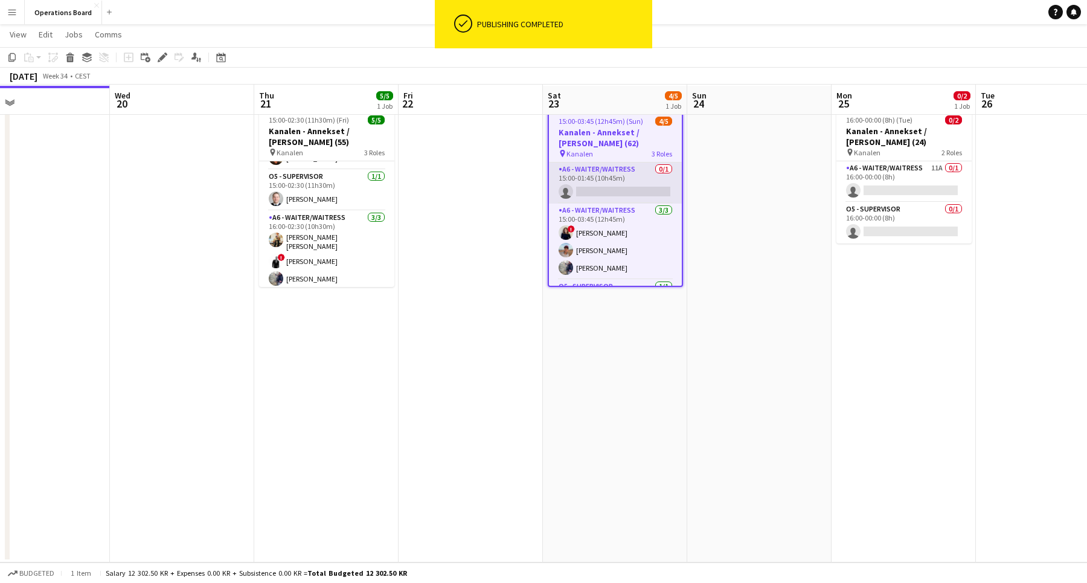
click at [625, 187] on app-card-role "A6 - WAITER/WAITRESS 0/1 15:00-01:45 (10h45m) single-neutral-actions" at bounding box center [615, 182] width 133 height 41
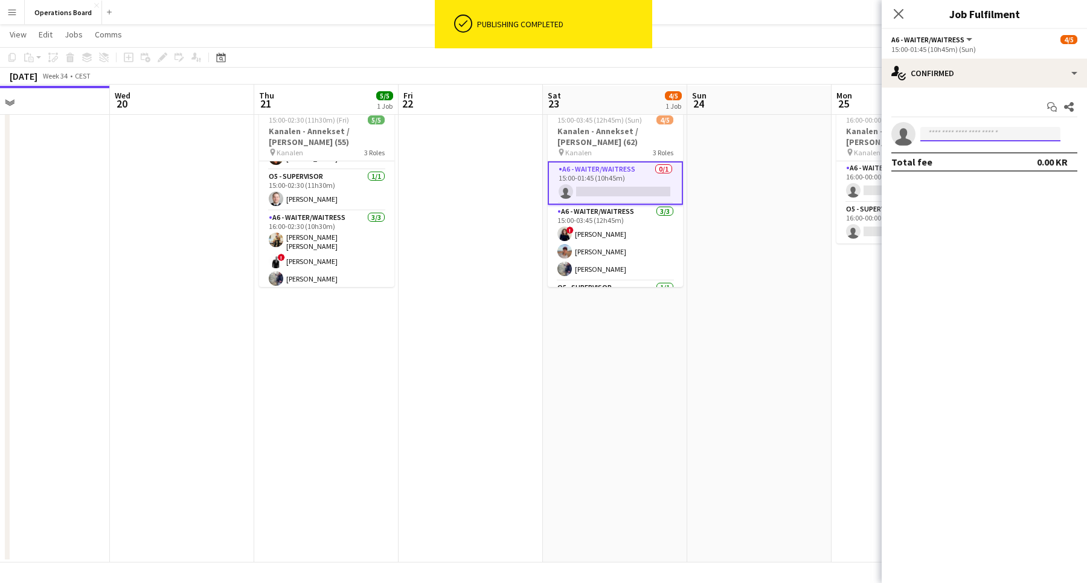
click at [953, 129] on input at bounding box center [990, 134] width 140 height 14
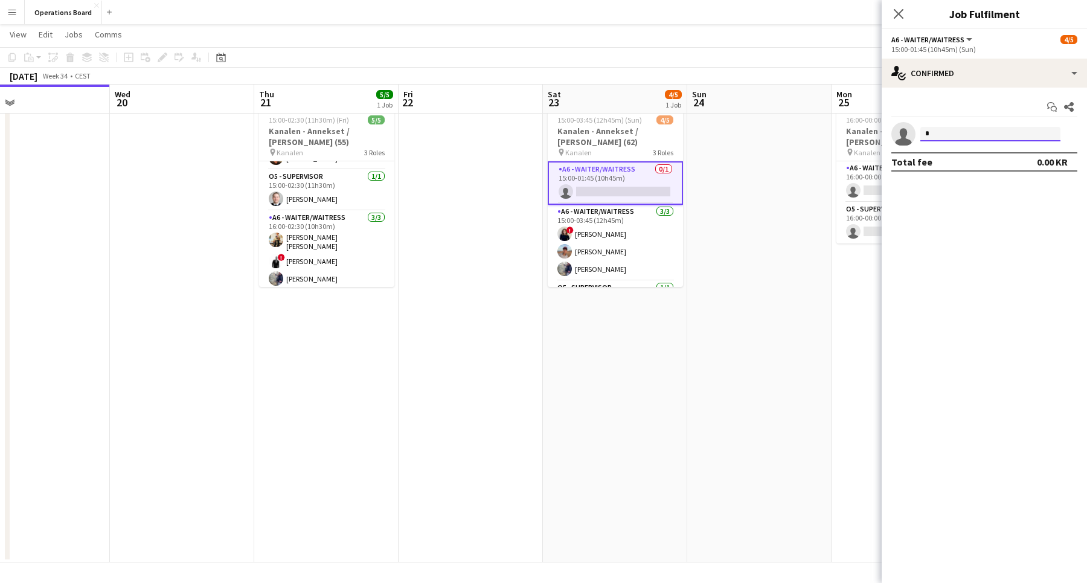
scroll to position [32, 0]
type input "*******"
click at [953, 153] on span "[PERSON_NAME]" at bounding box center [964, 151] width 69 height 10
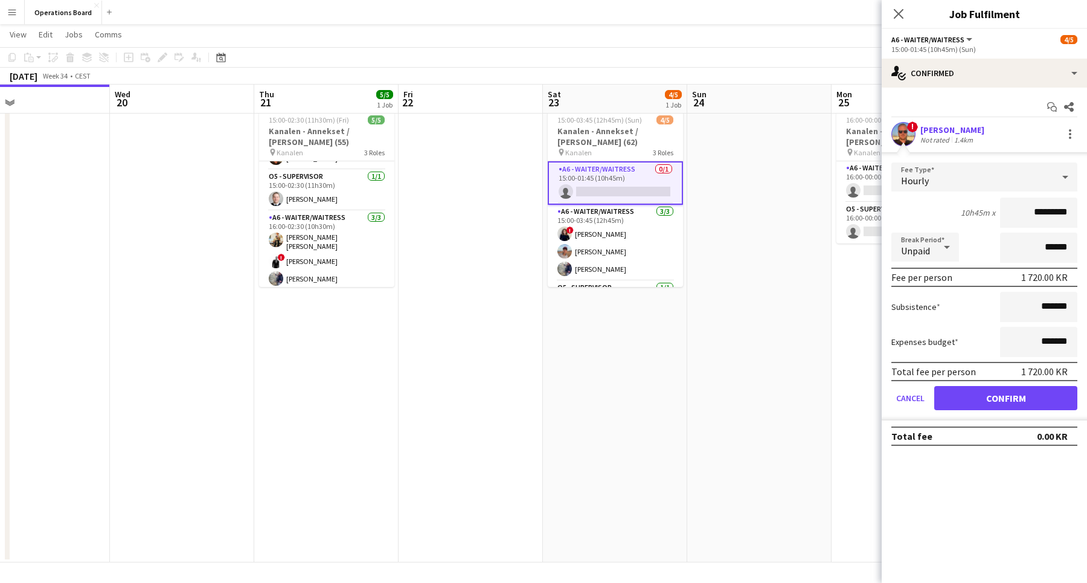
click at [959, 389] on button "Confirm" at bounding box center [1005, 398] width 143 height 24
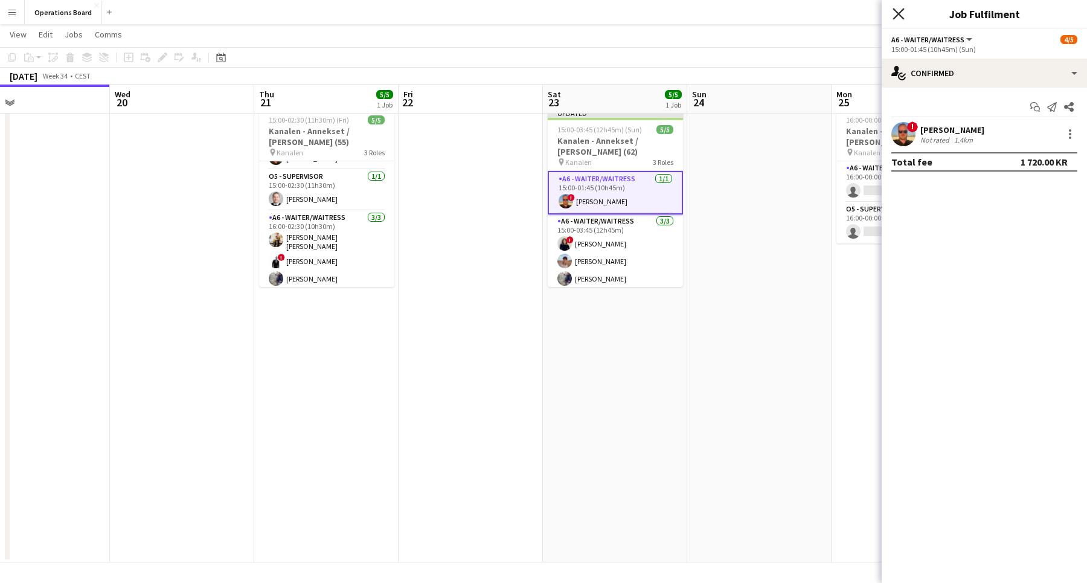
click at [898, 19] on icon "Close pop-in" at bounding box center [897, 13] width 11 height 11
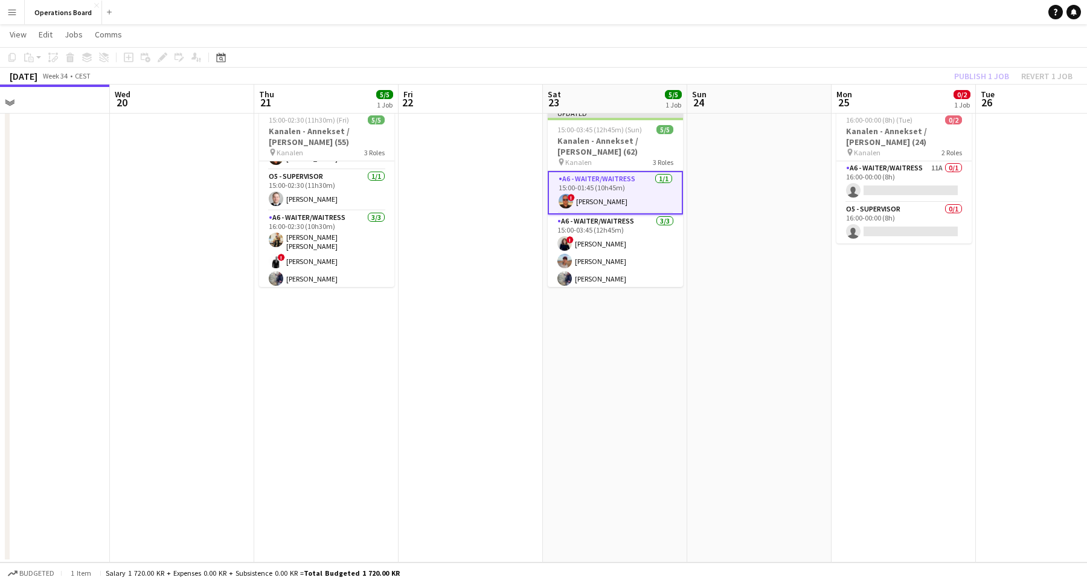
click at [942, 74] on div "Publish 1 job Revert 1 job" at bounding box center [1012, 76] width 147 height 16
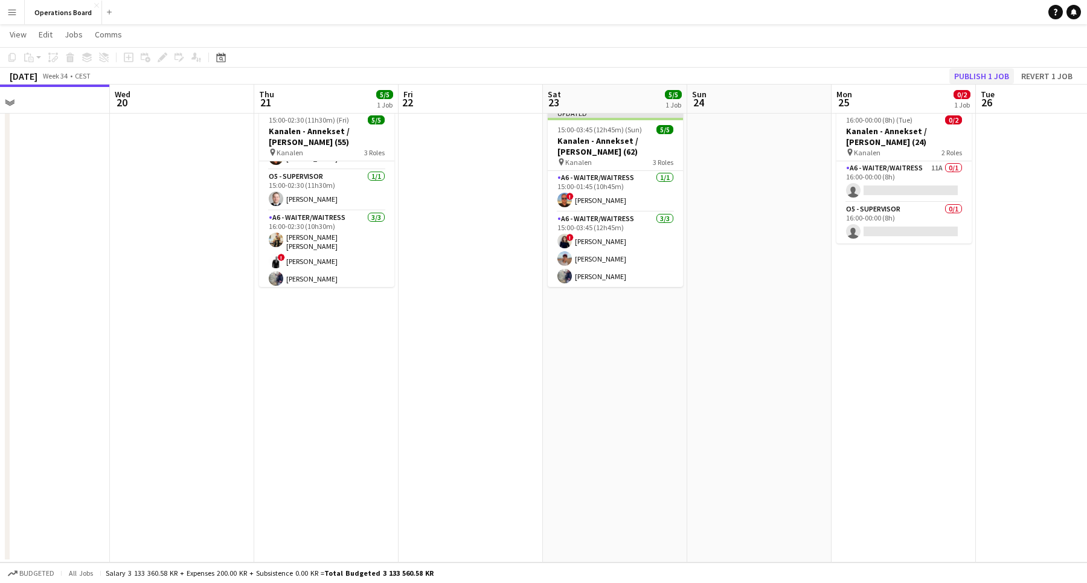
click at [968, 72] on button "Publish 1 job" at bounding box center [981, 76] width 65 height 16
click at [936, 37] on app-page-menu "View Day view expanded Day view collapsed Month view Date picker Jump to [DATE]…" at bounding box center [543, 35] width 1087 height 23
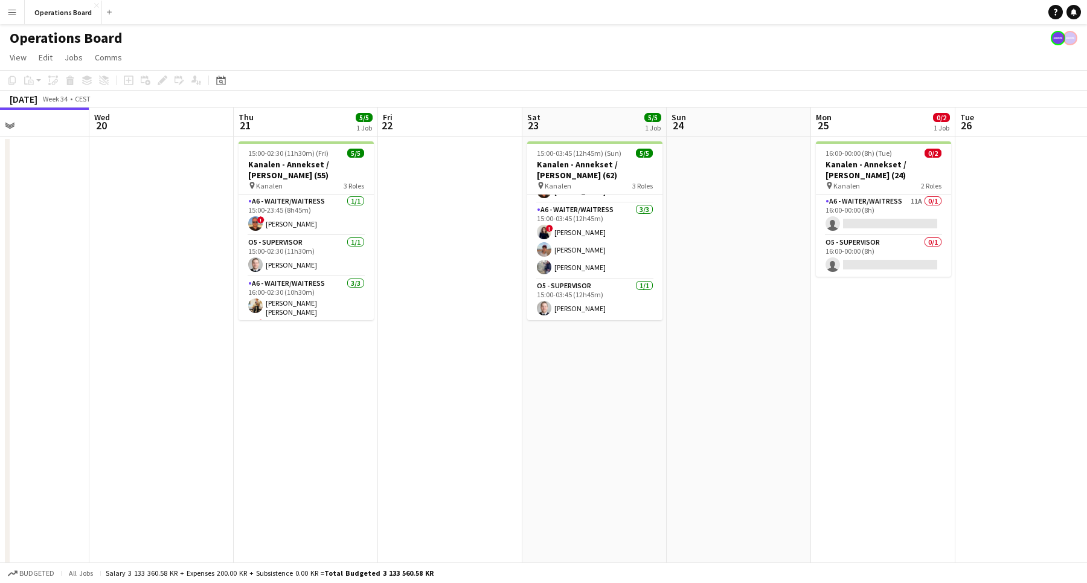
scroll to position [0, 0]
click at [616, 25] on div "Operations Board" at bounding box center [543, 35] width 1087 height 23
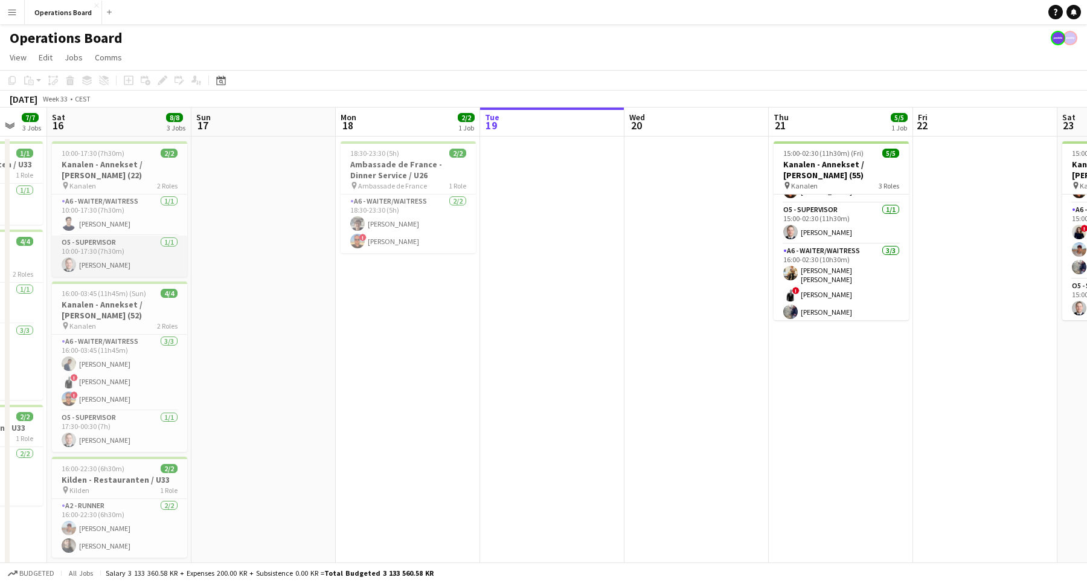
scroll to position [0, 380]
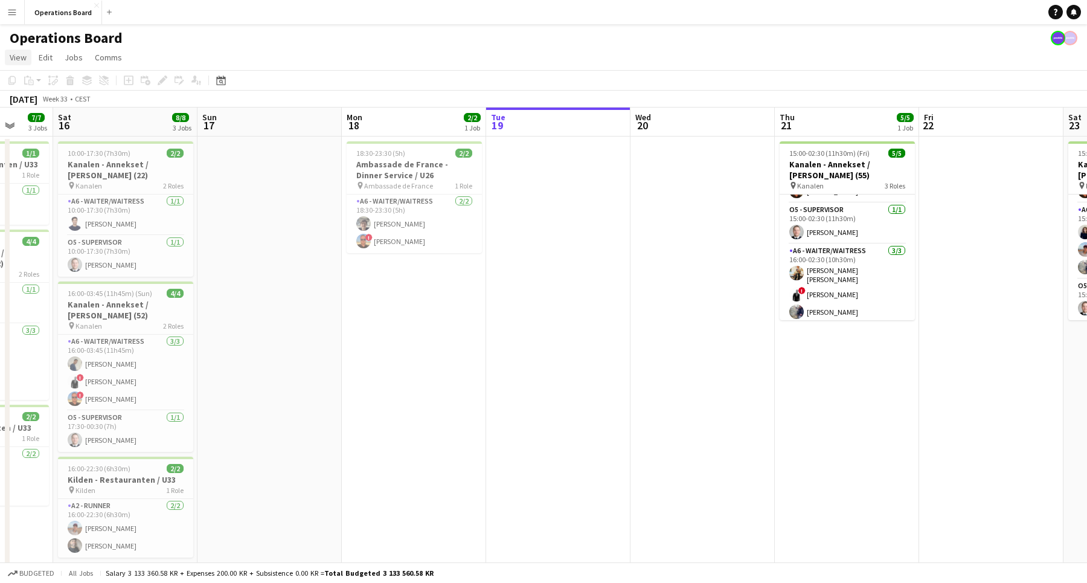
click at [22, 63] on link "View" at bounding box center [18, 58] width 27 height 16
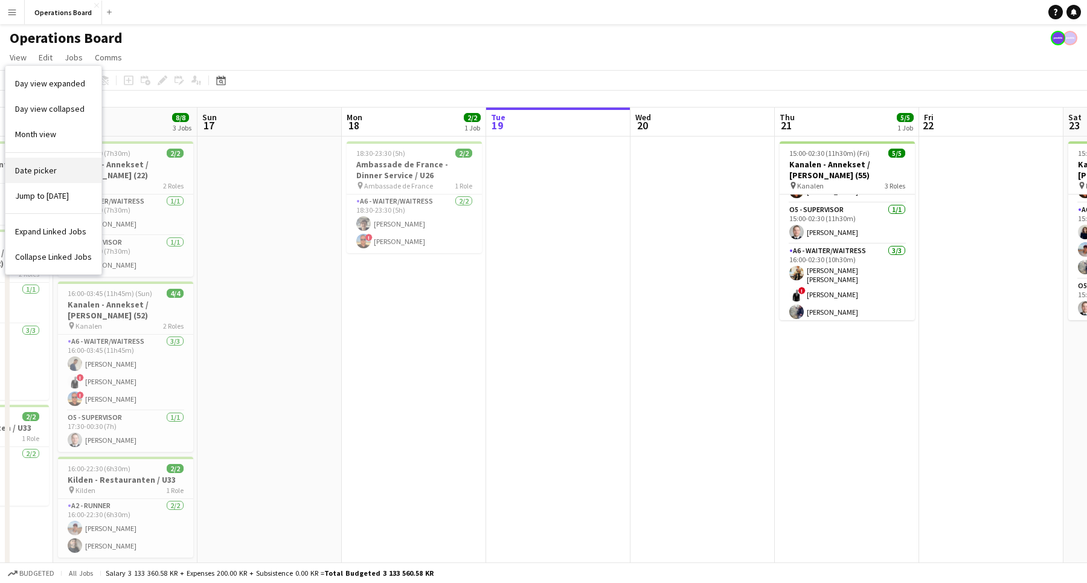
click at [62, 171] on link "Date picker" at bounding box center [53, 170] width 96 height 25
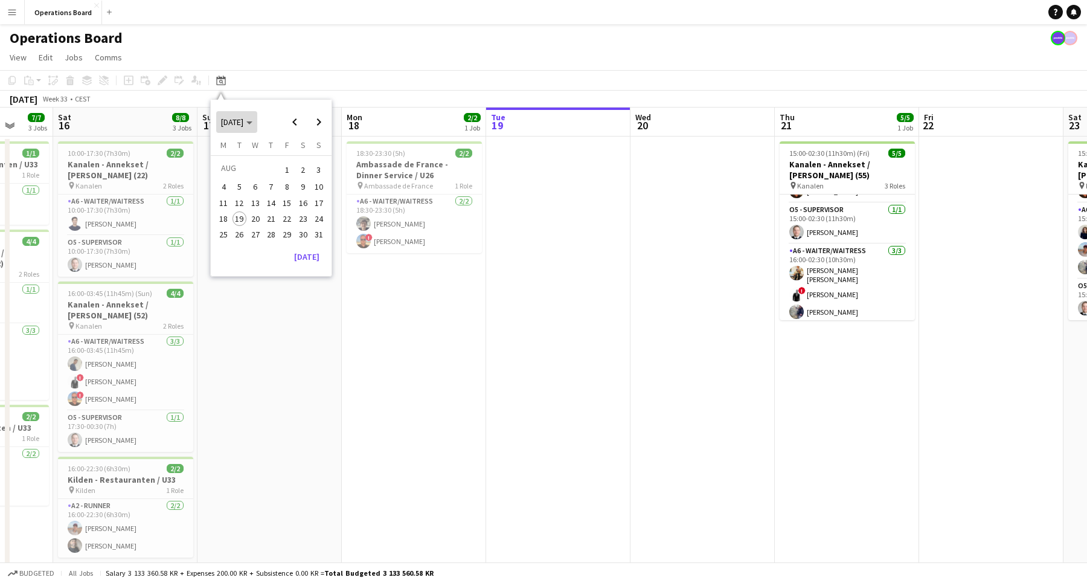
click at [243, 120] on span "[DATE]" at bounding box center [232, 122] width 22 height 11
click at [238, 184] on span "2024" at bounding box center [229, 184] width 25 height 14
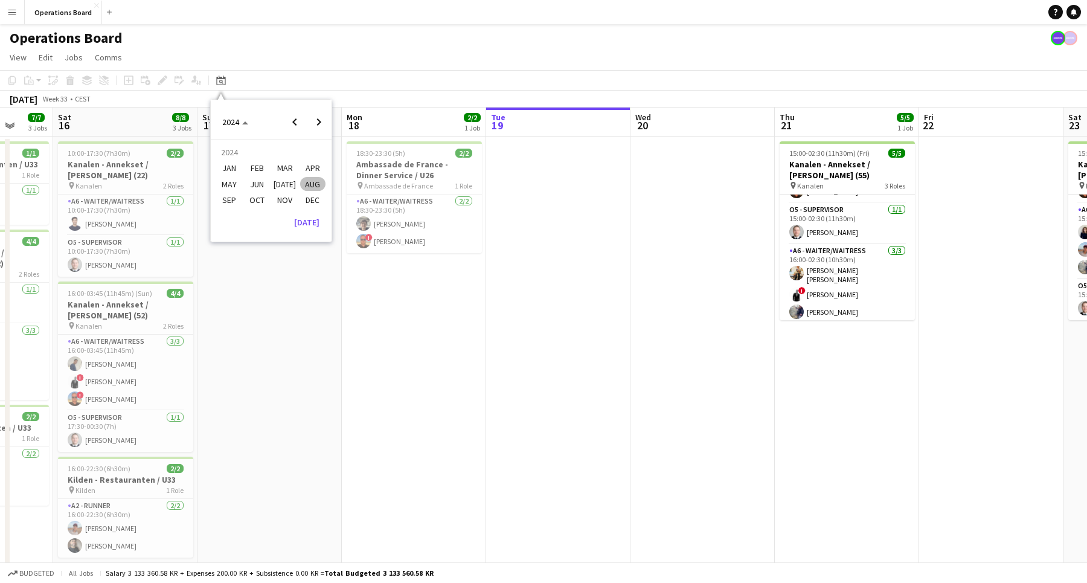
click at [316, 181] on span "AUG" at bounding box center [312, 184] width 25 height 14
click at [225, 218] on span "19" at bounding box center [223, 218] width 14 height 14
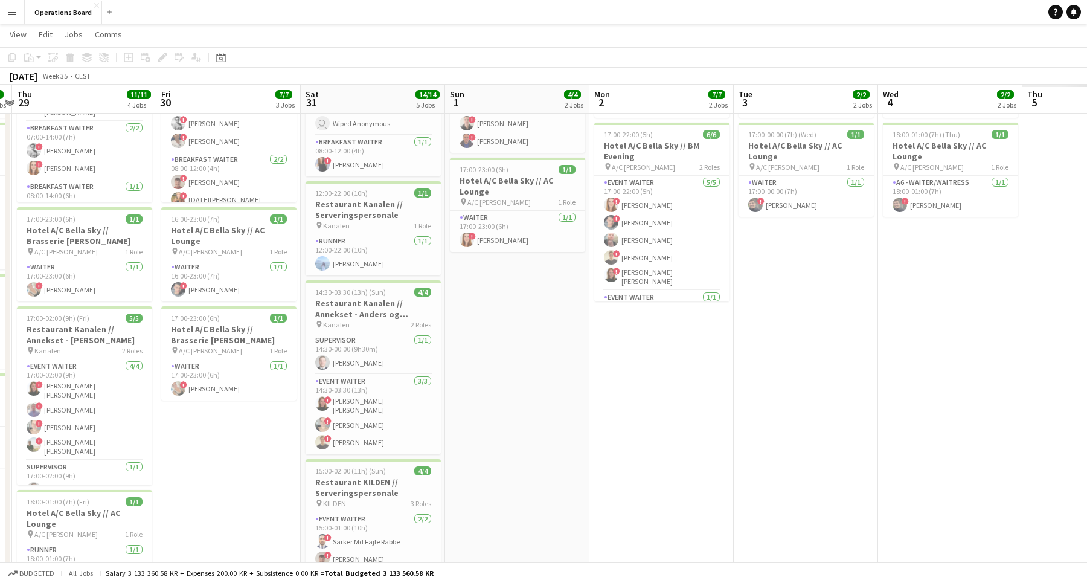
scroll to position [0, 438]
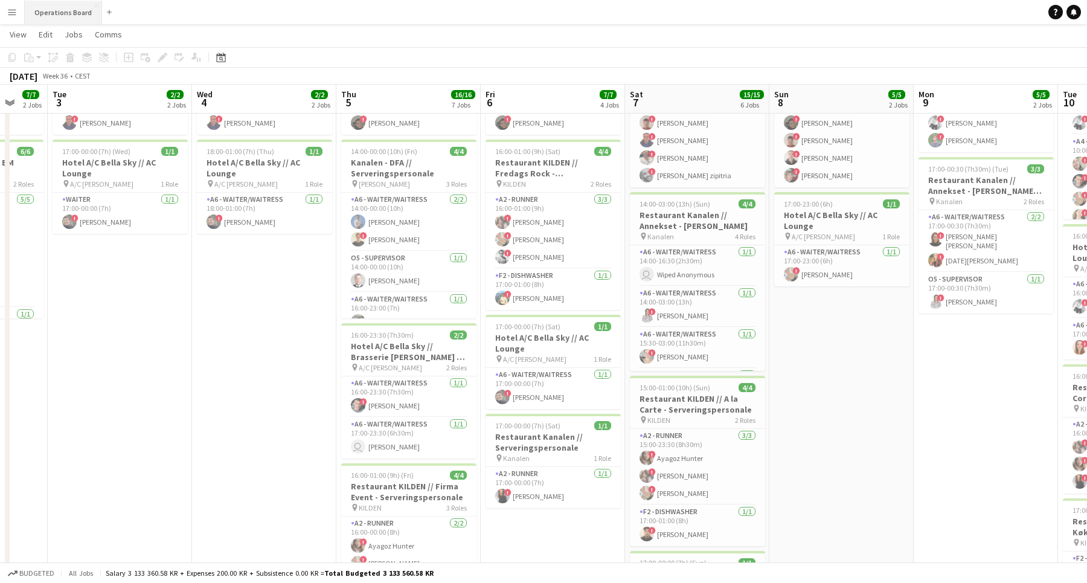
click at [78, 18] on button "Operations Board Close" at bounding box center [63, 13] width 77 height 24
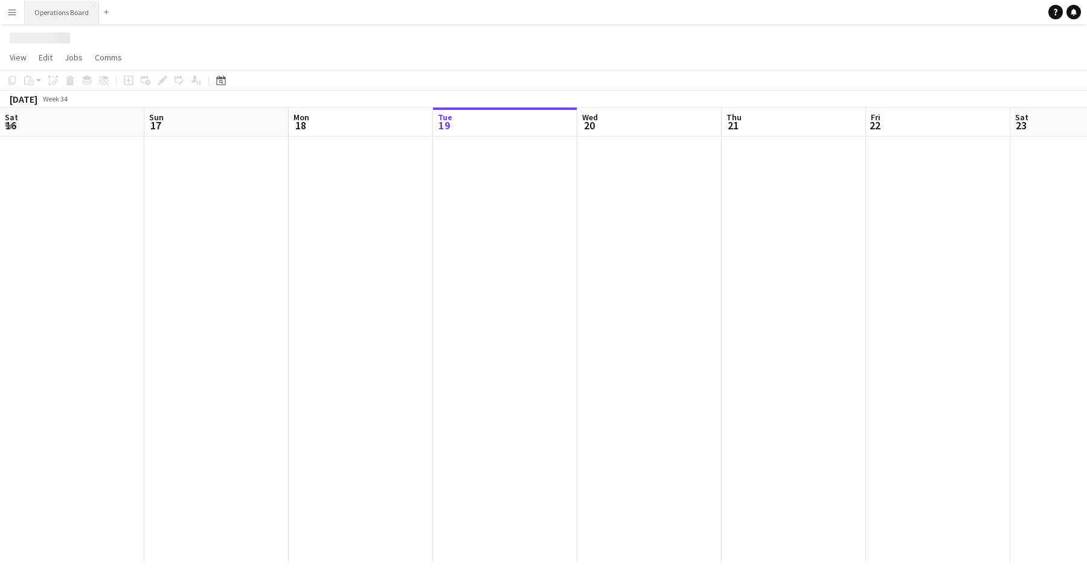
scroll to position [0, 289]
